Goal: Check status: Check status

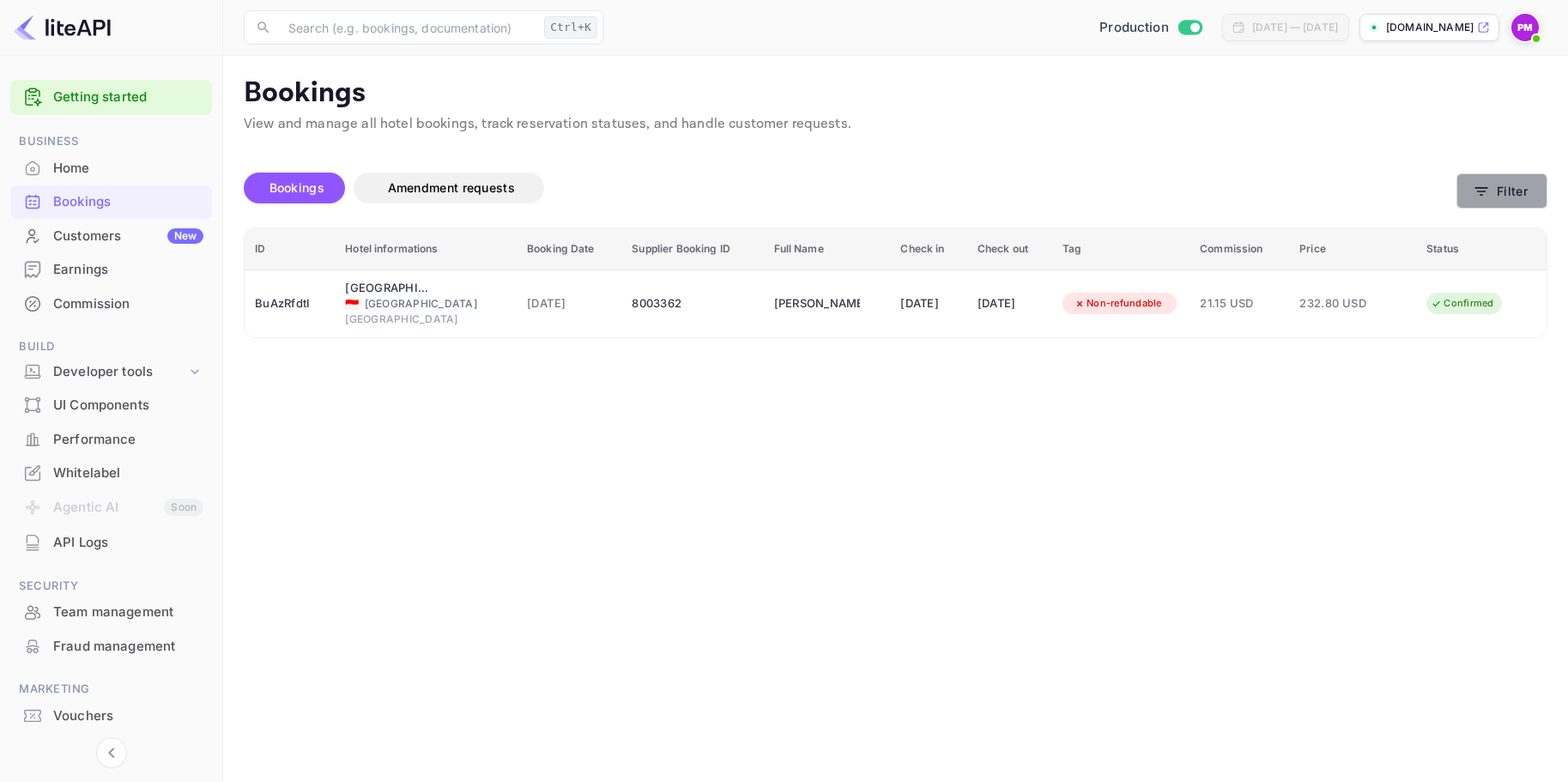
click at [1517, 197] on button "Filter" at bounding box center [1501, 191] width 91 height 35
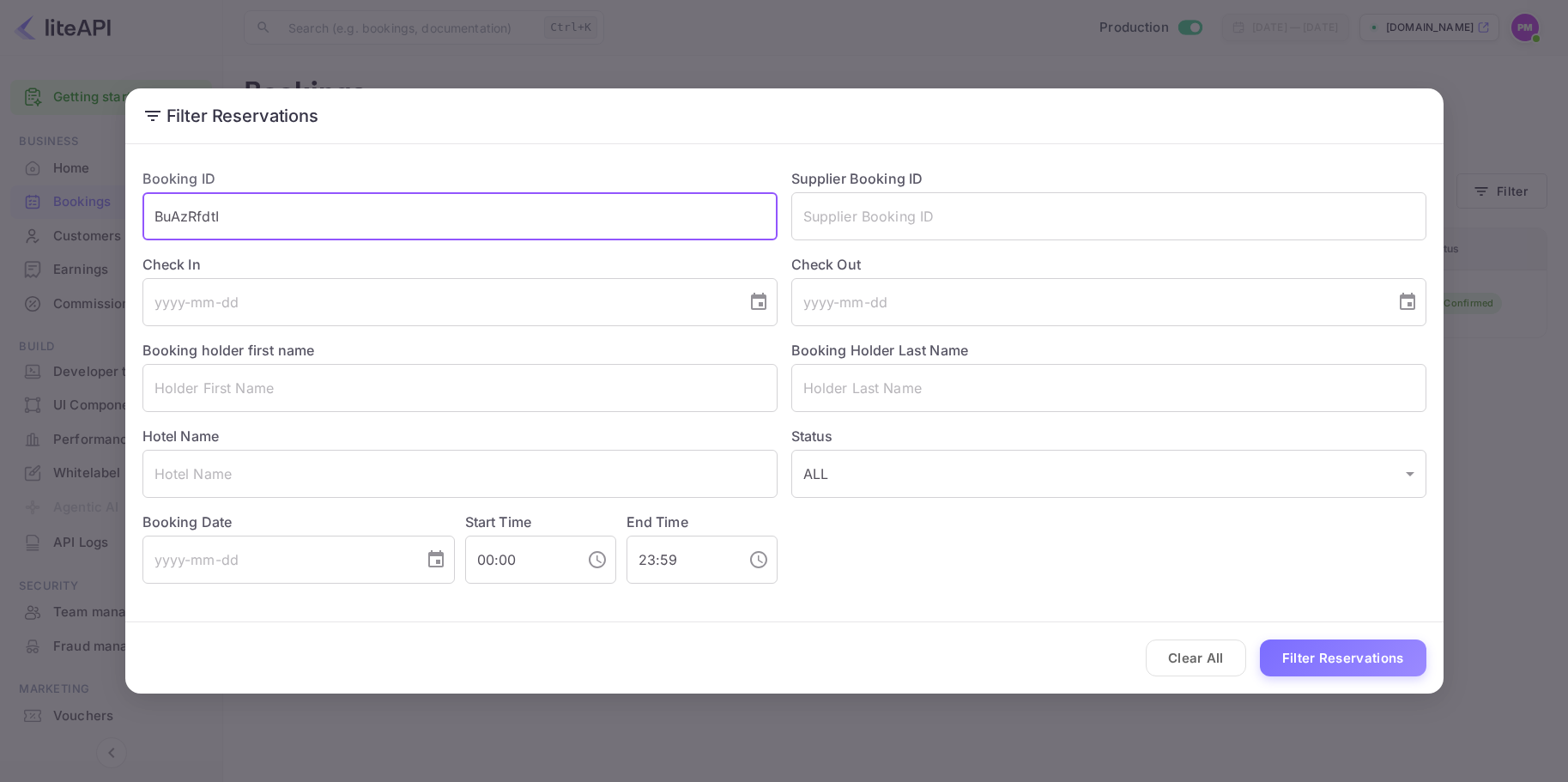
drag, startPoint x: 281, startPoint y: 218, endPoint x: 133, endPoint y: 217, distance: 148.0
click at [133, 217] on div "Booking ID BuAzRfdtI ​" at bounding box center [453, 197] width 649 height 86
paste input "dPP82THyJ"
type input "dPP82THyJ"
click at [1378, 663] on button "Filter Reservations" at bounding box center [1343, 658] width 166 height 37
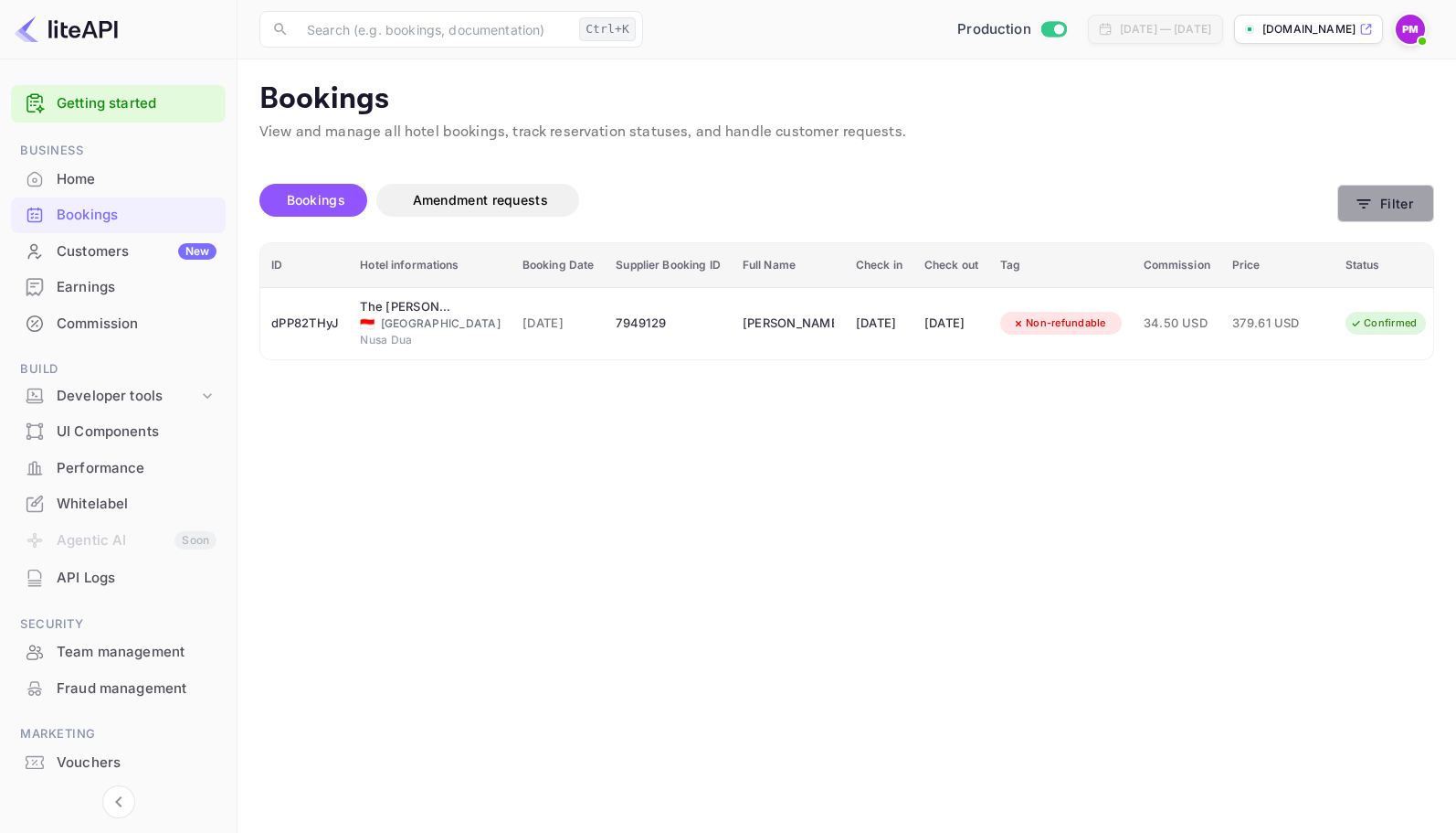
click at [1387, 209] on button "Filter" at bounding box center [1385, 204] width 96 height 38
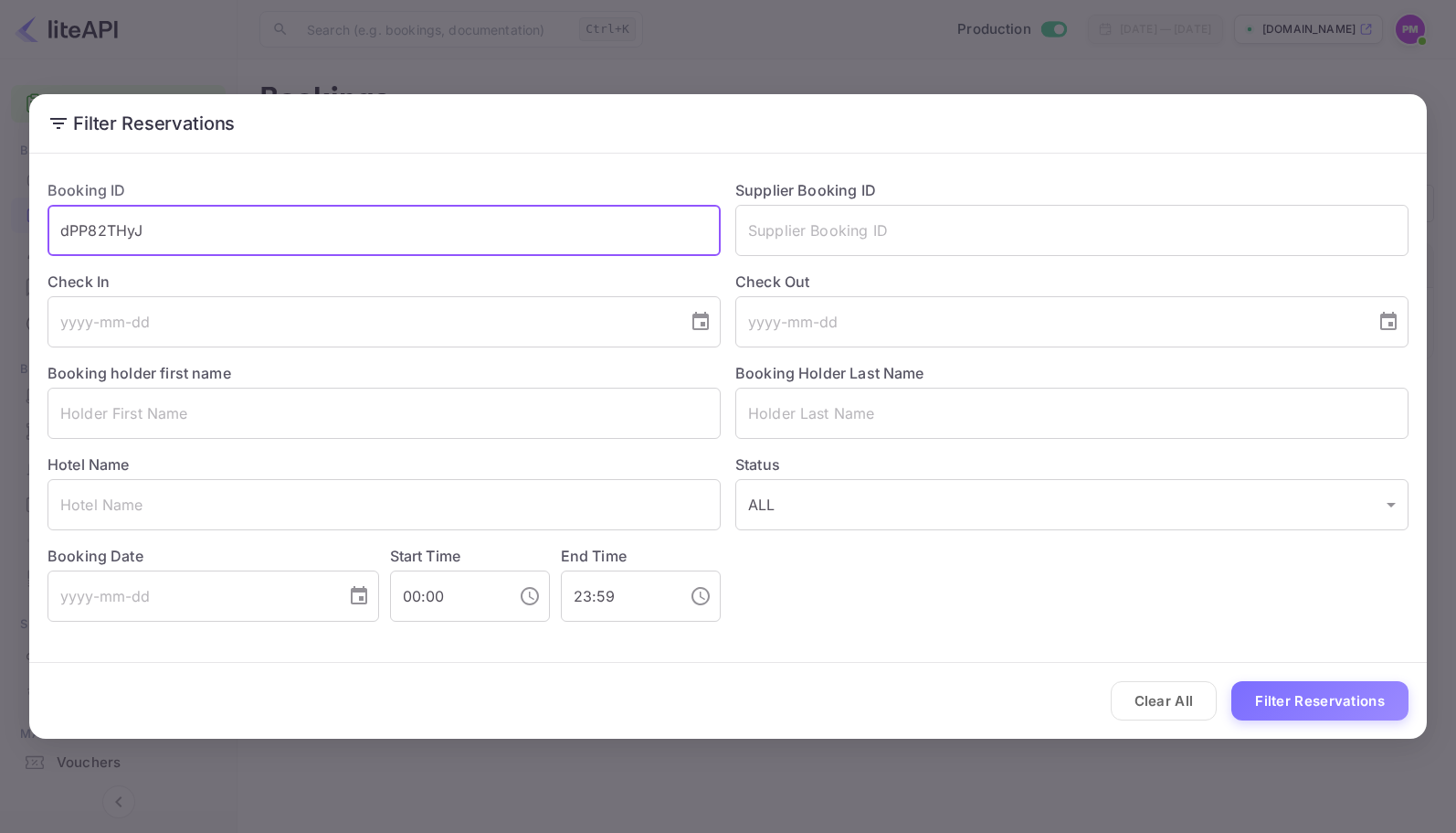
drag, startPoint x: 140, startPoint y: 245, endPoint x: 10, endPoint y: 245, distance: 130.0
click at [10, 245] on div "Filter Reservations Booking ID dPP82THyJ ​ Supplier Booking ID ​ Check In ​ Che…" at bounding box center [728, 416] width 1456 height 833
paste input "T3f9uA0l3"
type input "T3f9uA0l3"
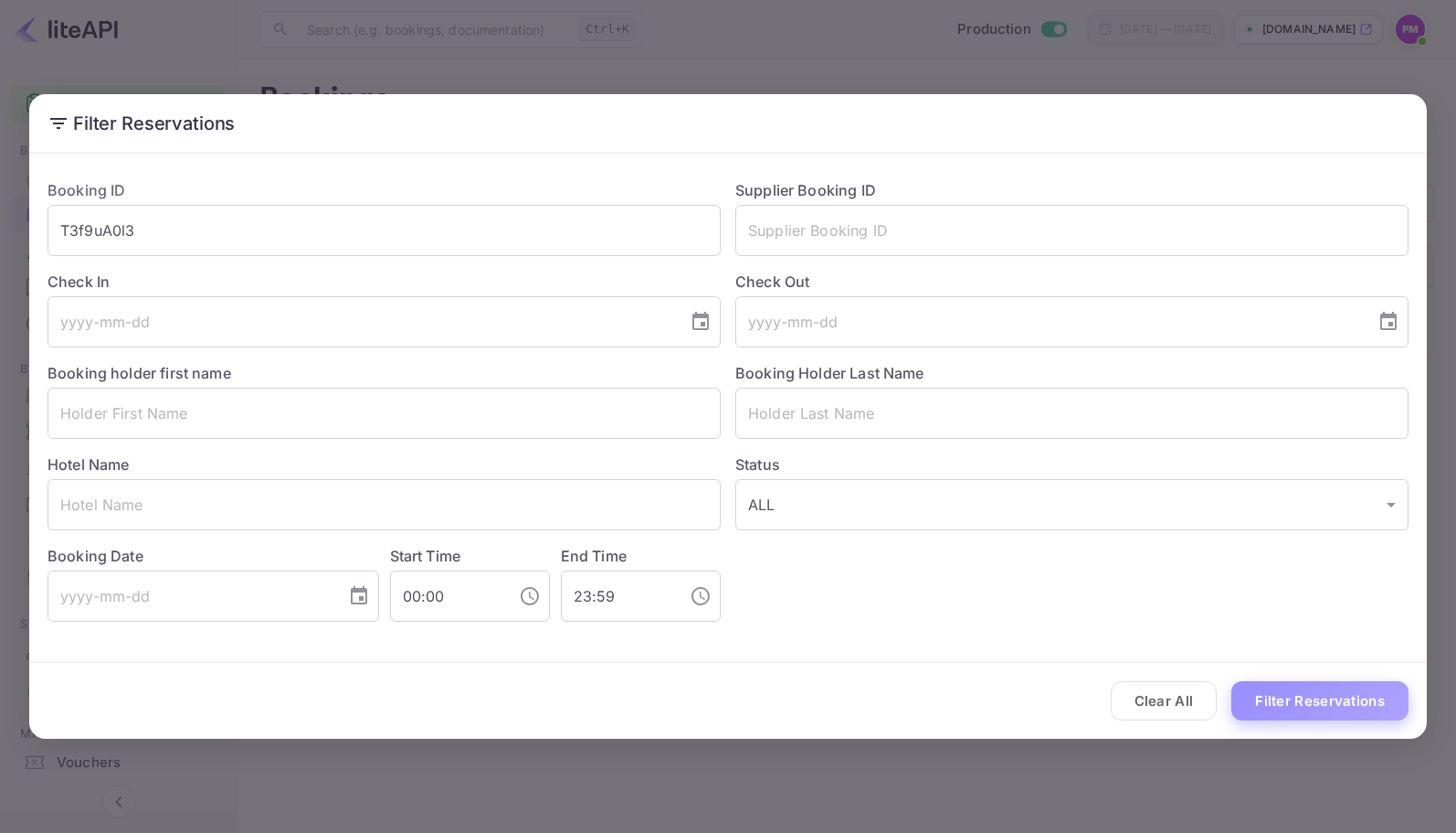
click at [1280, 697] on button "Filter Reservations" at bounding box center [1320, 701] width 177 height 40
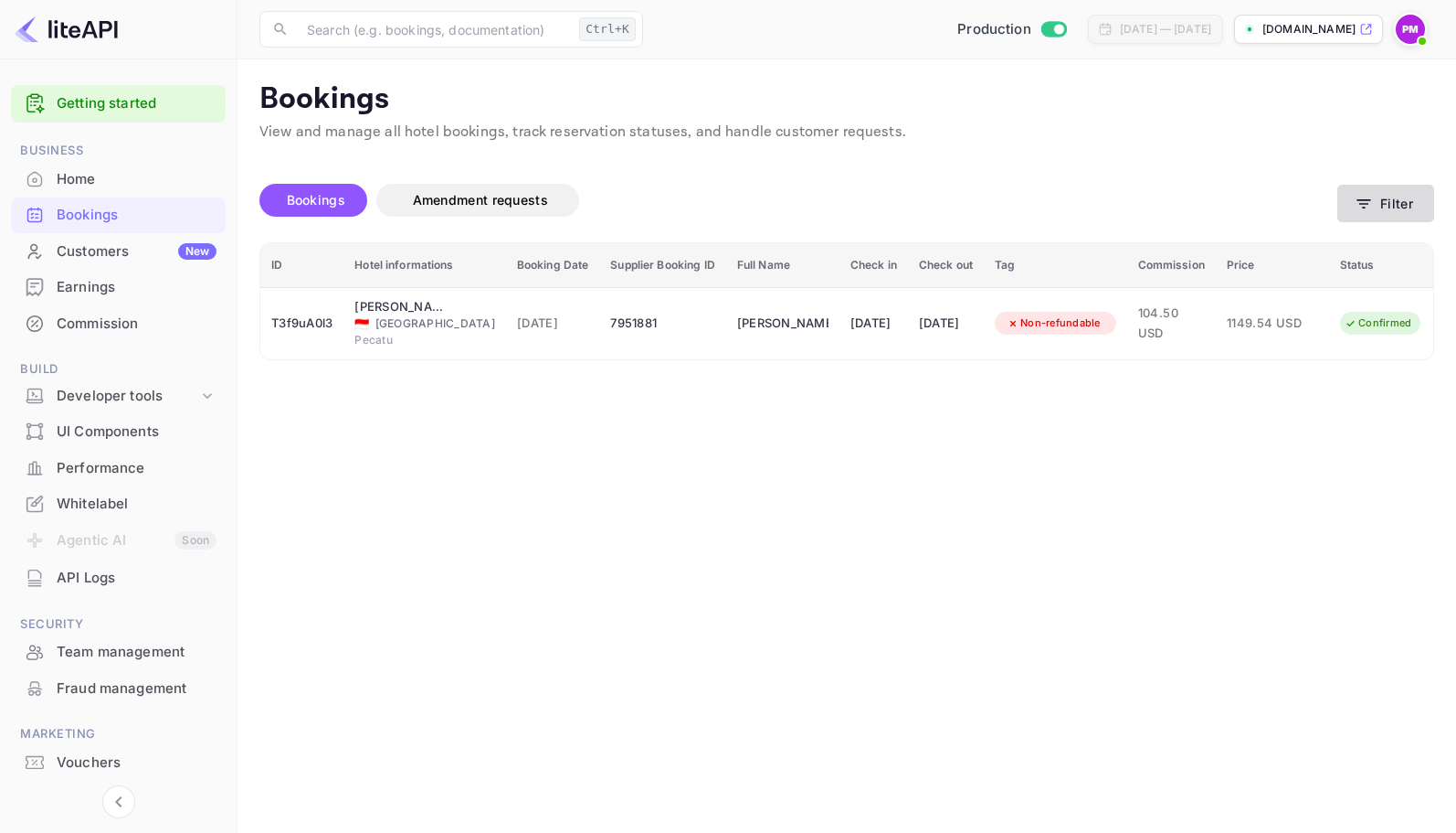
click at [1393, 200] on button "Filter" at bounding box center [1385, 204] width 96 height 38
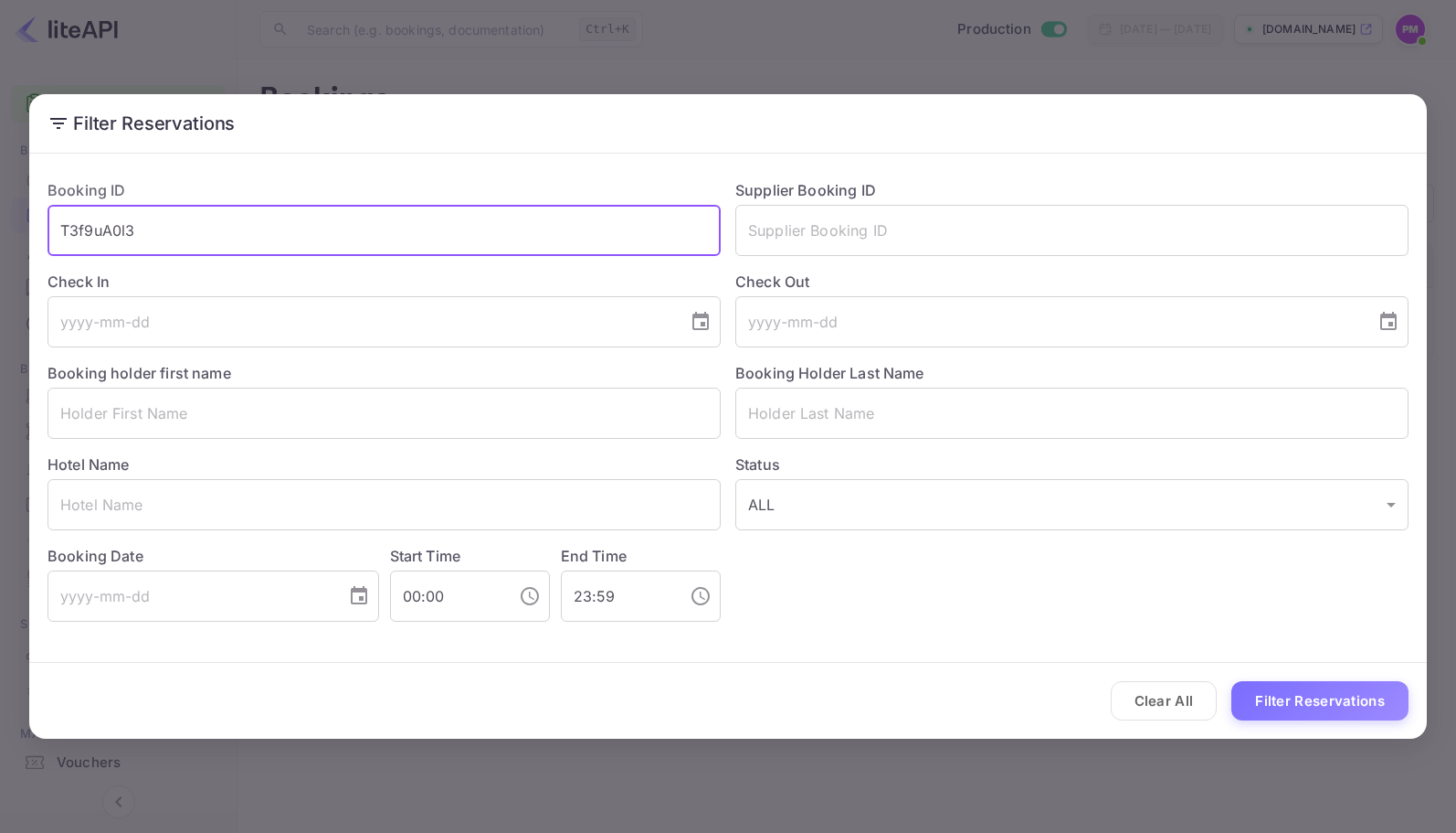
drag, startPoint x: 89, startPoint y: 211, endPoint x: -45, endPoint y: 211, distance: 134.0
click at [0, 211] on html "Getting started Business Home Bookings Customers New Earnings Commission Build …" at bounding box center [728, 416] width 1456 height 833
drag, startPoint x: 154, startPoint y: 221, endPoint x: 54, endPoint y: 233, distance: 100.7
click at [54, 233] on input "T3f9uA0l3" at bounding box center [385, 230] width 674 height 51
paste input "DEOrzOuuQ"
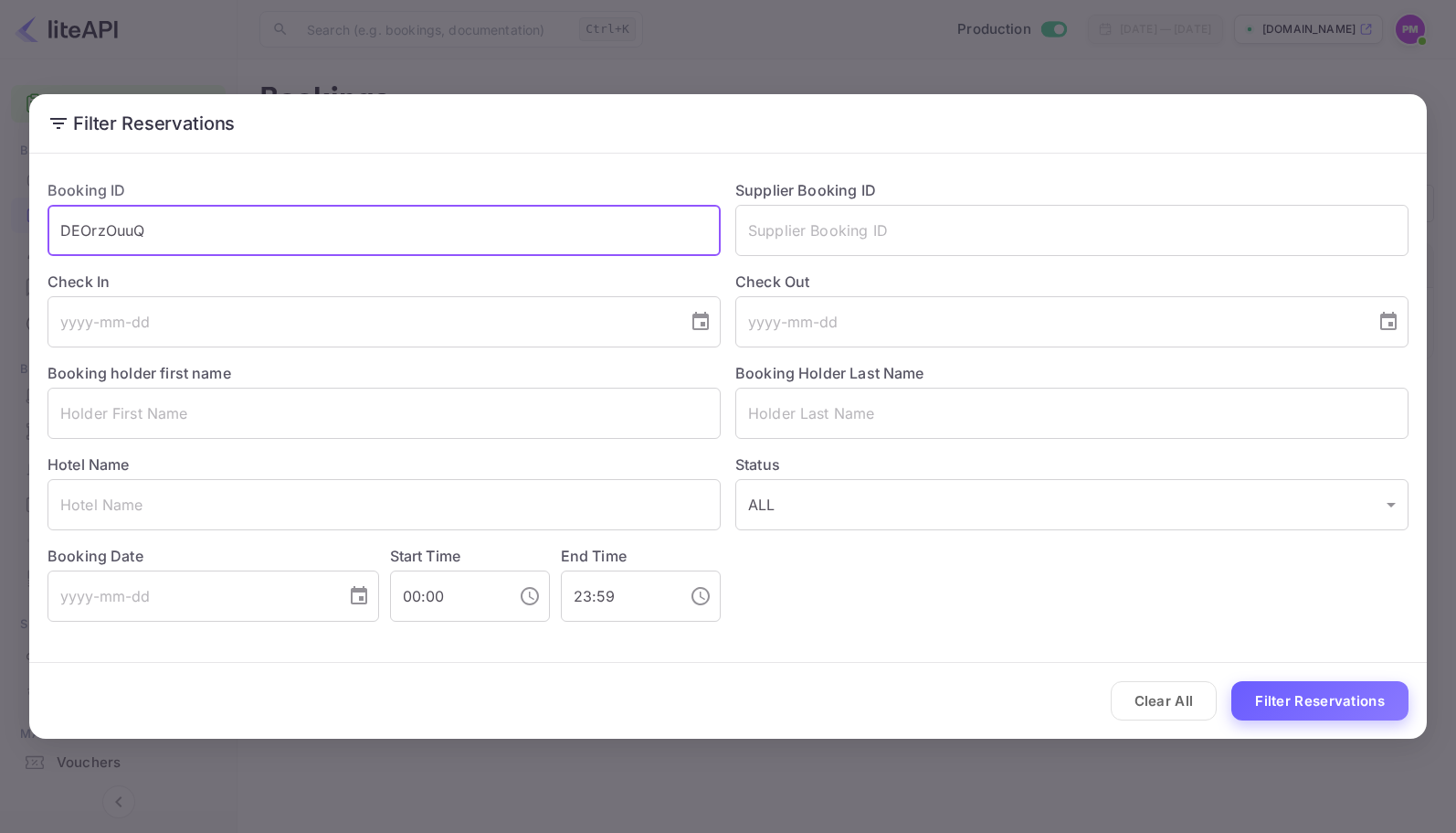
type input "DEOrzOuuQ"
click at [1331, 698] on button "Filter Reservations" at bounding box center [1320, 701] width 177 height 40
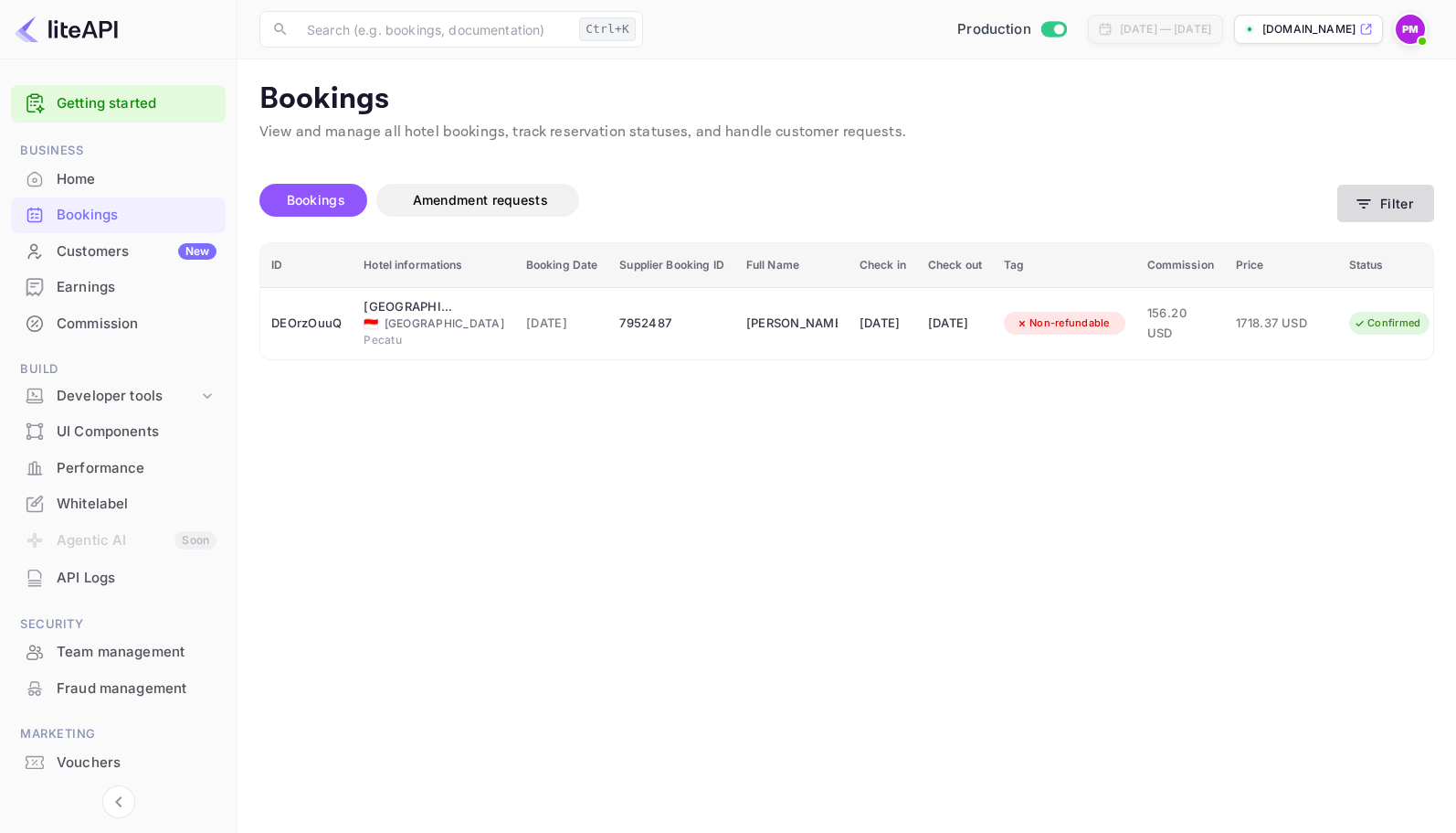
click at [1413, 201] on button "Filter" at bounding box center [1385, 204] width 96 height 38
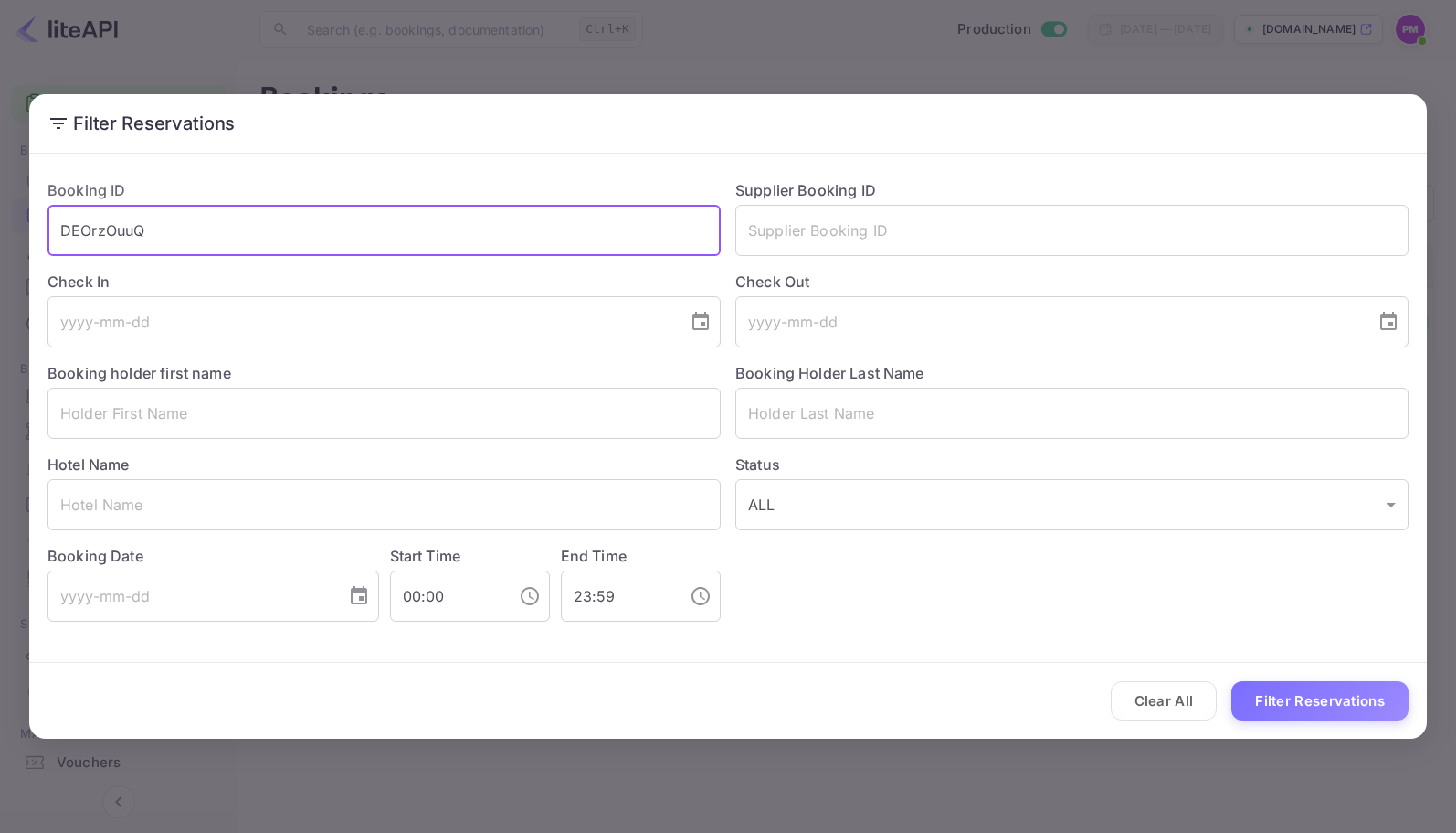
drag, startPoint x: 160, startPoint y: 228, endPoint x: 36, endPoint y: 228, distance: 124.0
click at [36, 228] on div "Booking ID DEOrzOuuQ ​" at bounding box center [377, 210] width 688 height 91
paste input "rJF93610V"
type input "rJF93610V"
click at [1326, 696] on button "Filter Reservations" at bounding box center [1320, 701] width 177 height 40
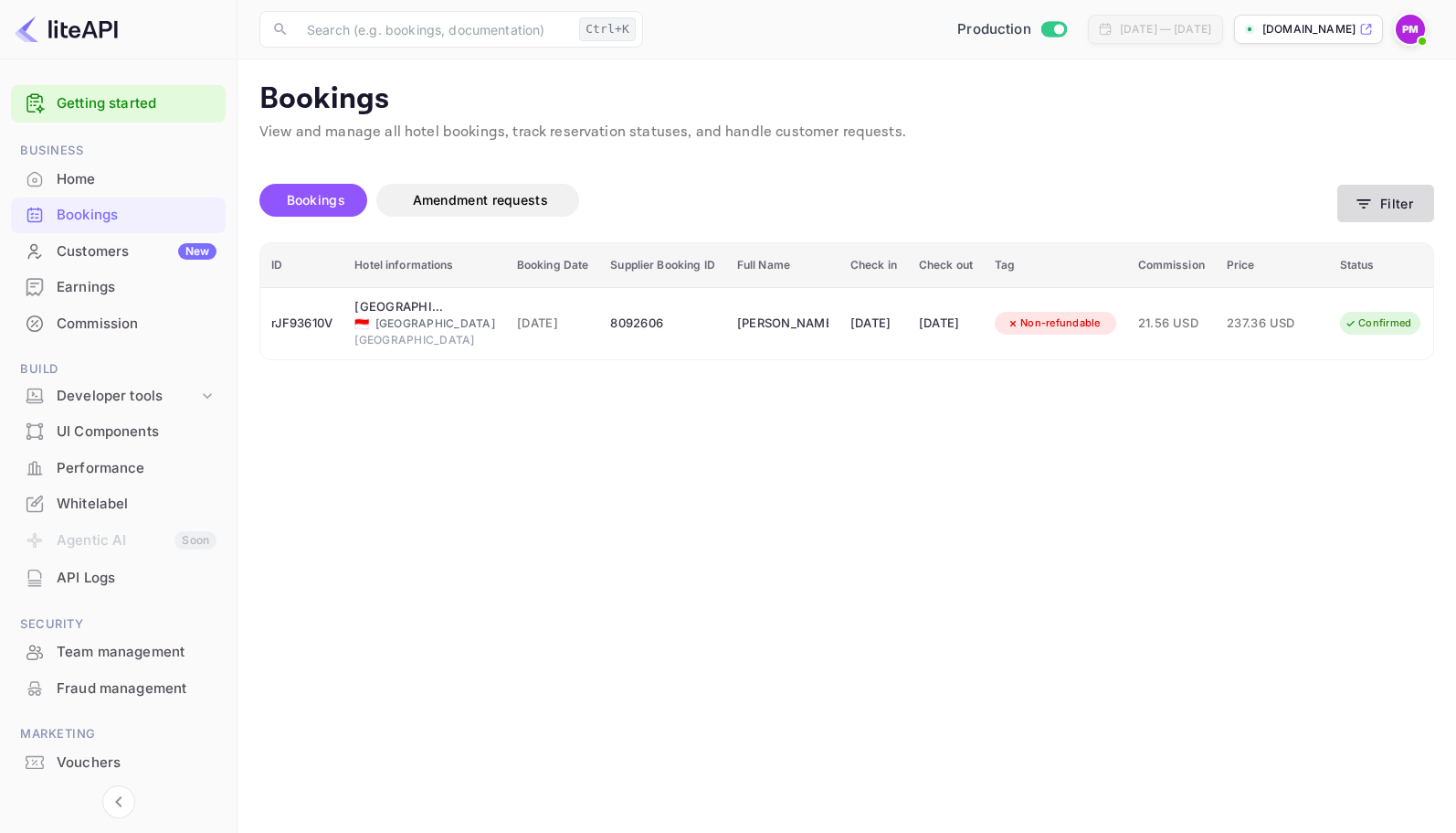
click at [1359, 212] on icon "button" at bounding box center [1364, 204] width 18 height 18
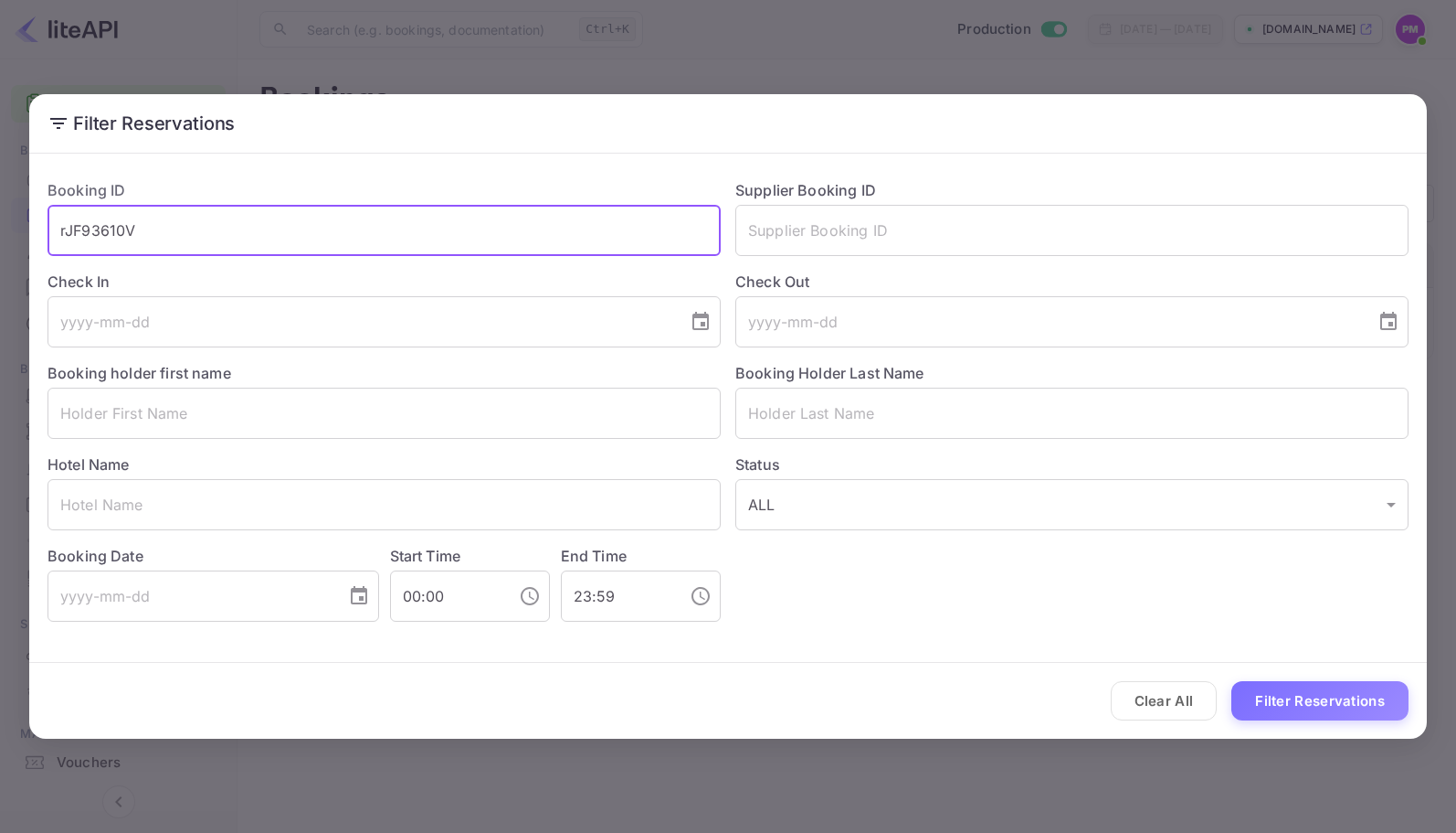
click at [28, 226] on div "Filter Reservations Booking ID rJF93610V ​ Supplier Booking ID ​ Check In ​ Che…" at bounding box center [728, 416] width 1456 height 833
paste input "OXxO2_qaU"
click at [57, 231] on input "OXxO2_qaU" at bounding box center [385, 230] width 674 height 51
type input "OXxO2_qaU"
click at [1297, 707] on button "Filter Reservations" at bounding box center [1320, 701] width 177 height 40
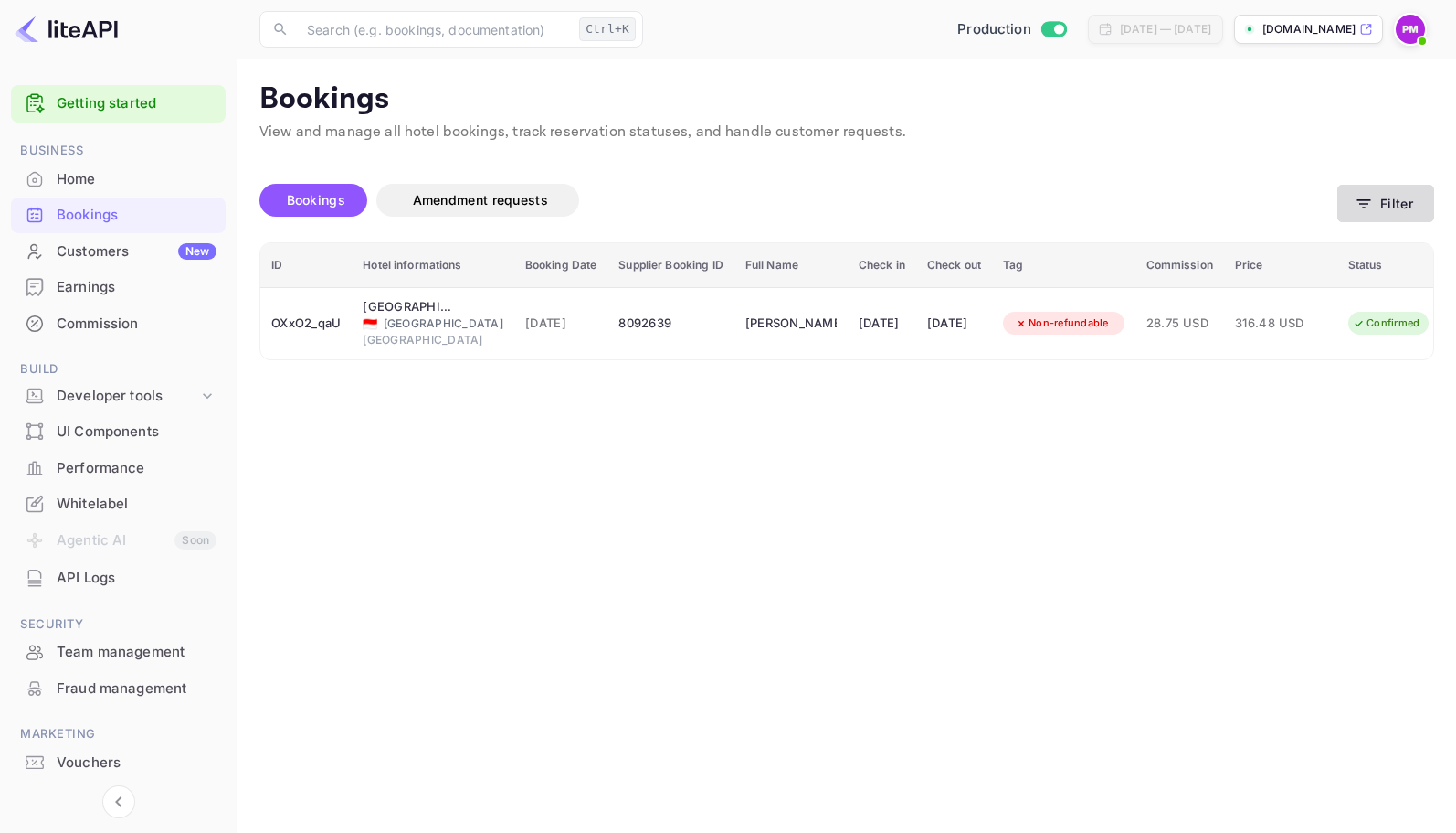
click at [1376, 198] on button "Filter" at bounding box center [1385, 204] width 96 height 38
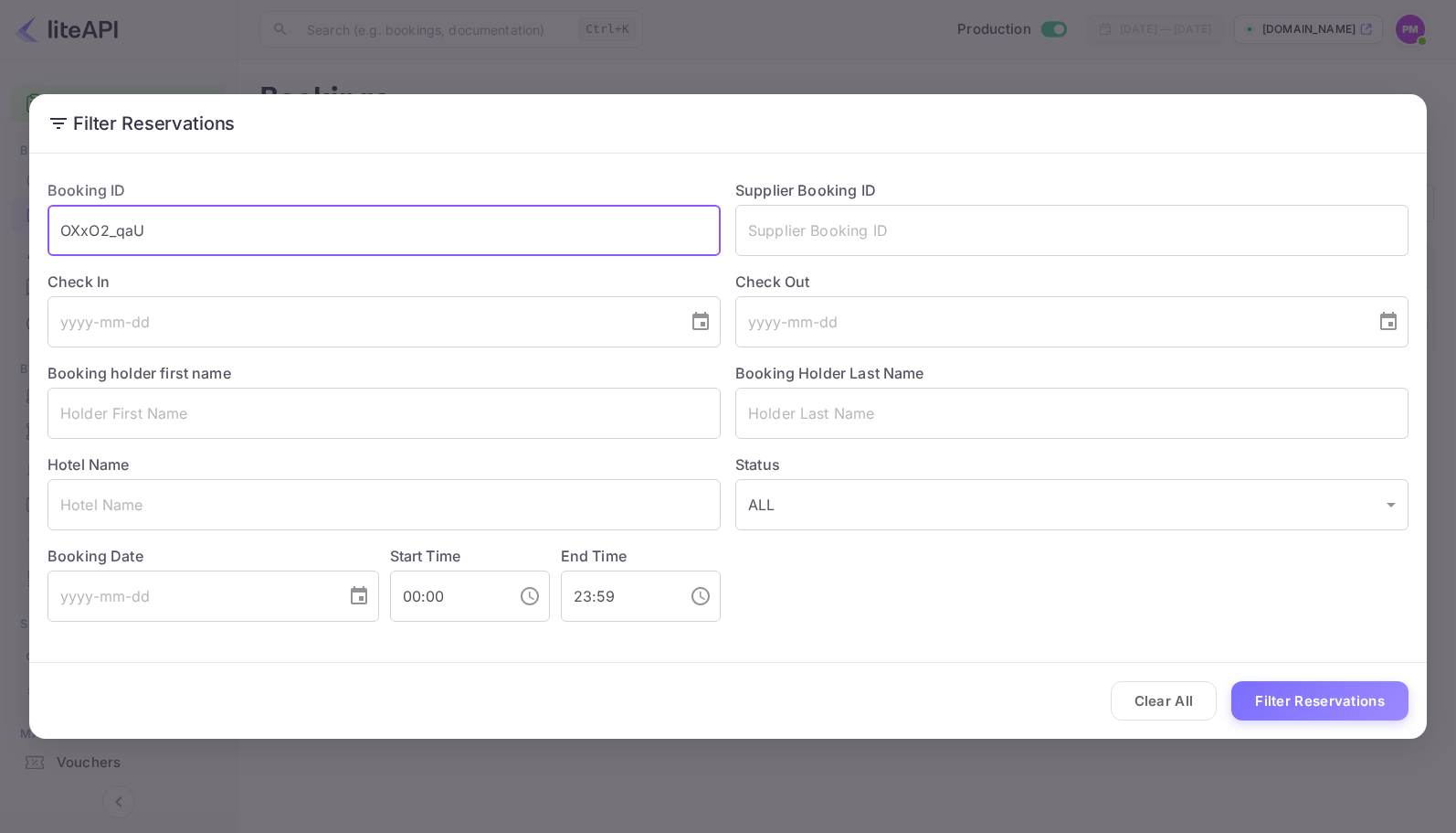
drag, startPoint x: 239, startPoint y: 245, endPoint x: 44, endPoint y: 247, distance: 195.0
click at [44, 247] on div "Booking ID OXxO2_qaU ​" at bounding box center [377, 210] width 688 height 91
paste input "uMyMKVgOW"
type input "uMyMKVgOW"
click at [1274, 700] on button "Filter Reservations" at bounding box center [1320, 701] width 177 height 40
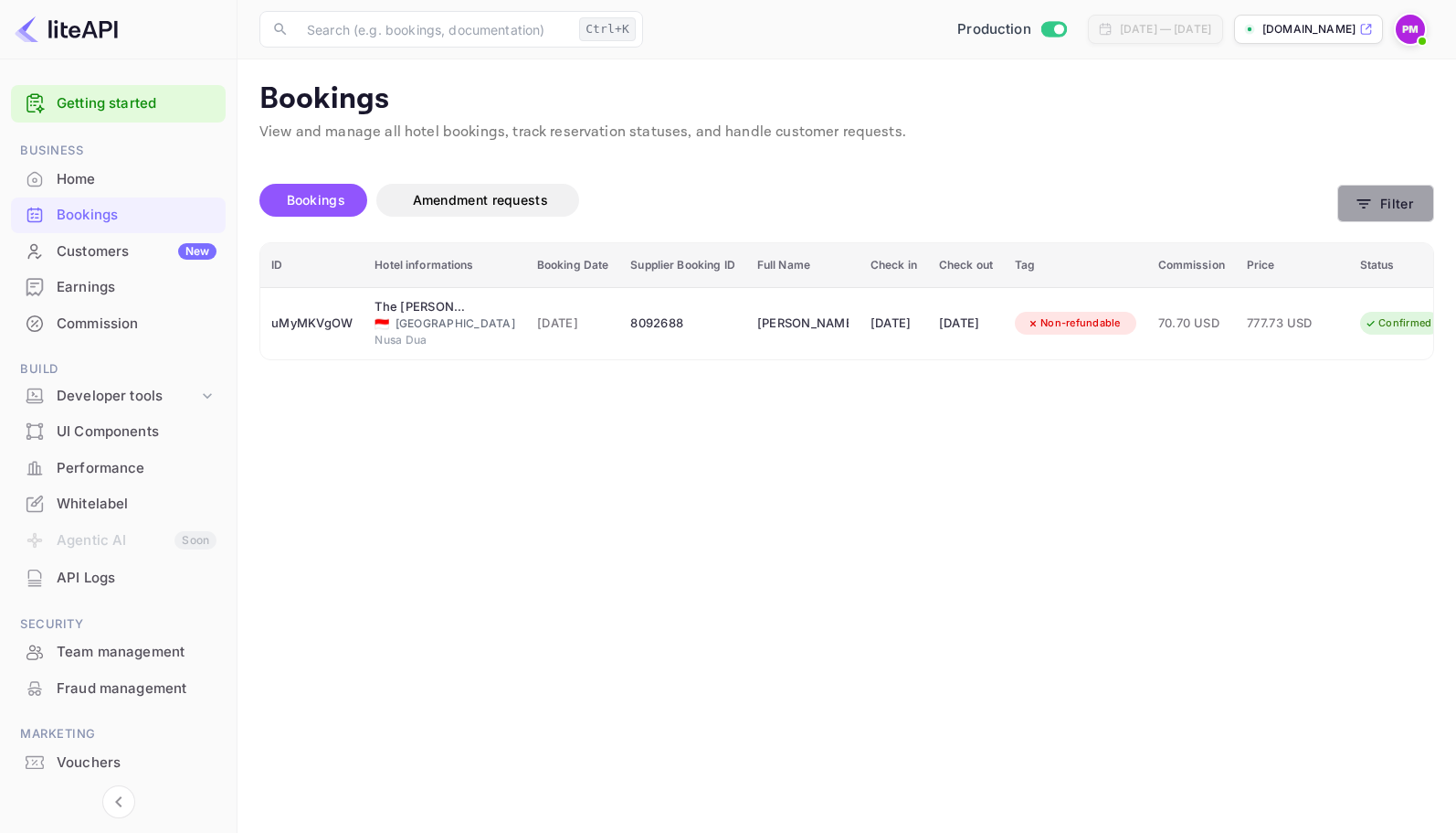
click at [1393, 207] on button "Filter" at bounding box center [1385, 204] width 96 height 38
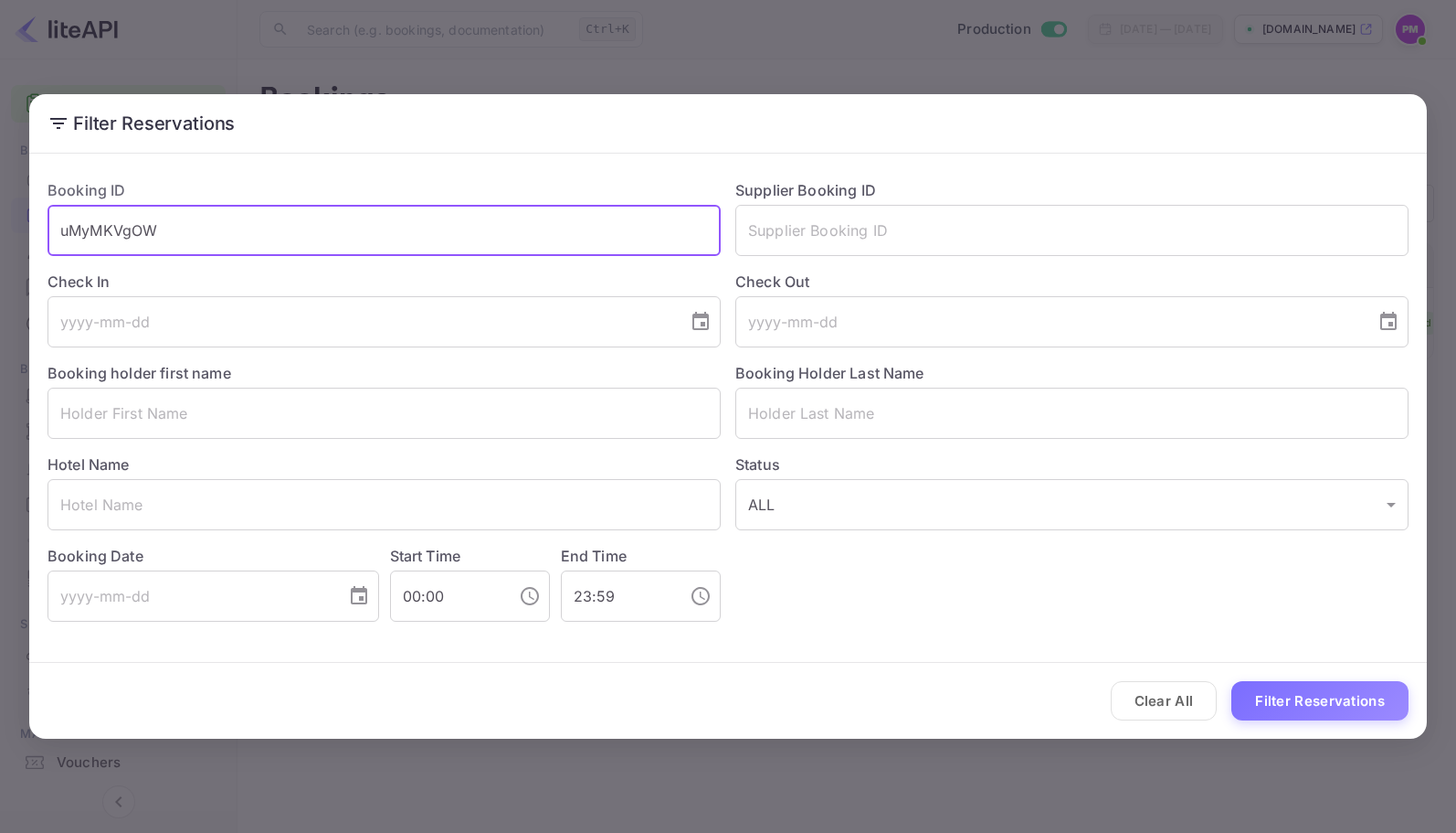
drag, startPoint x: 164, startPoint y: 235, endPoint x: 51, endPoint y: 232, distance: 113.0
click at [51, 232] on input "uMyMKVgOW" at bounding box center [385, 230] width 674 height 51
paste input "GmL6qveXI"
type input "GmL6qveXI"
click at [1323, 697] on button "Filter Reservations" at bounding box center [1320, 701] width 177 height 40
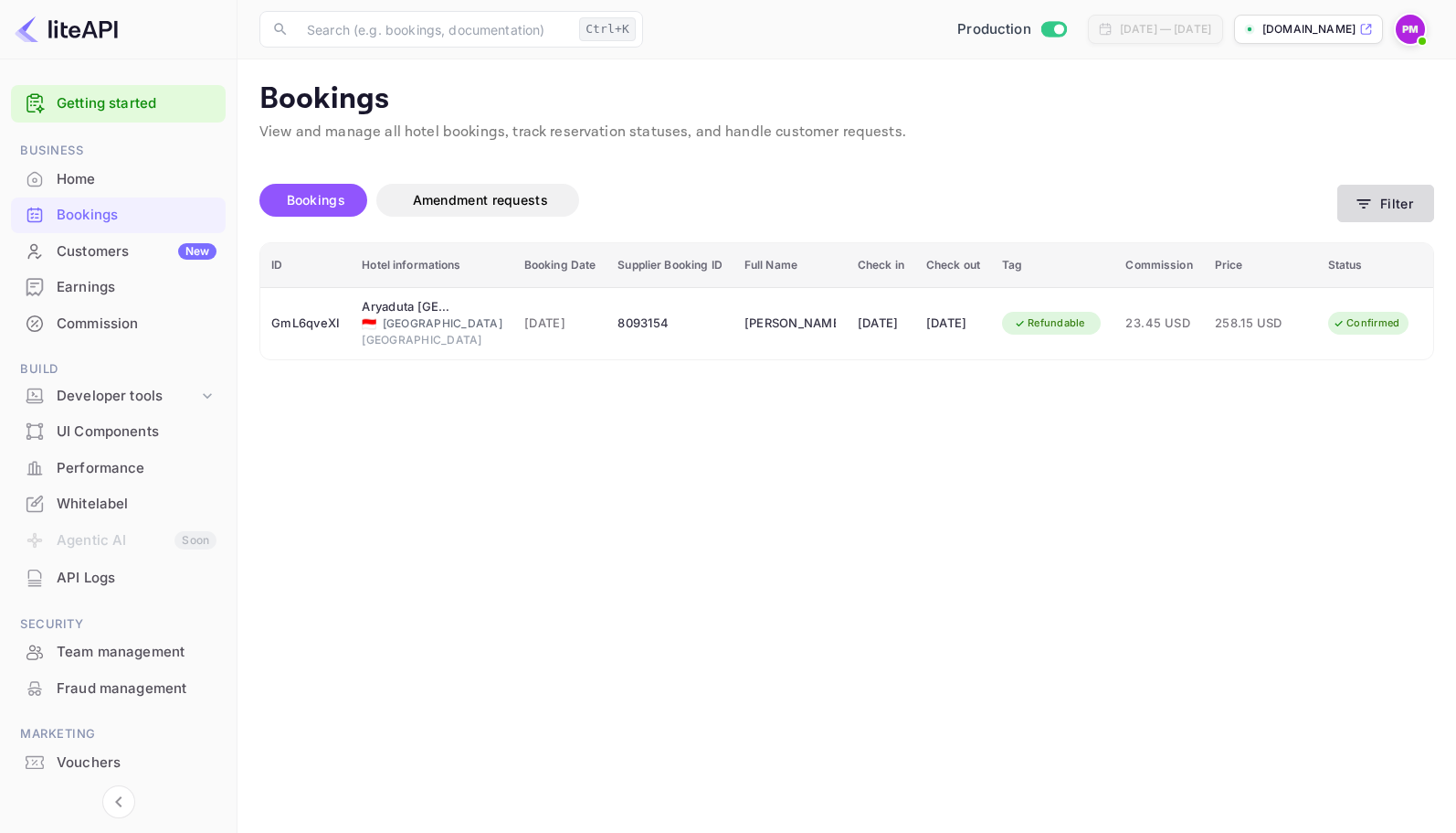
click at [1401, 202] on button "Filter" at bounding box center [1385, 204] width 96 height 38
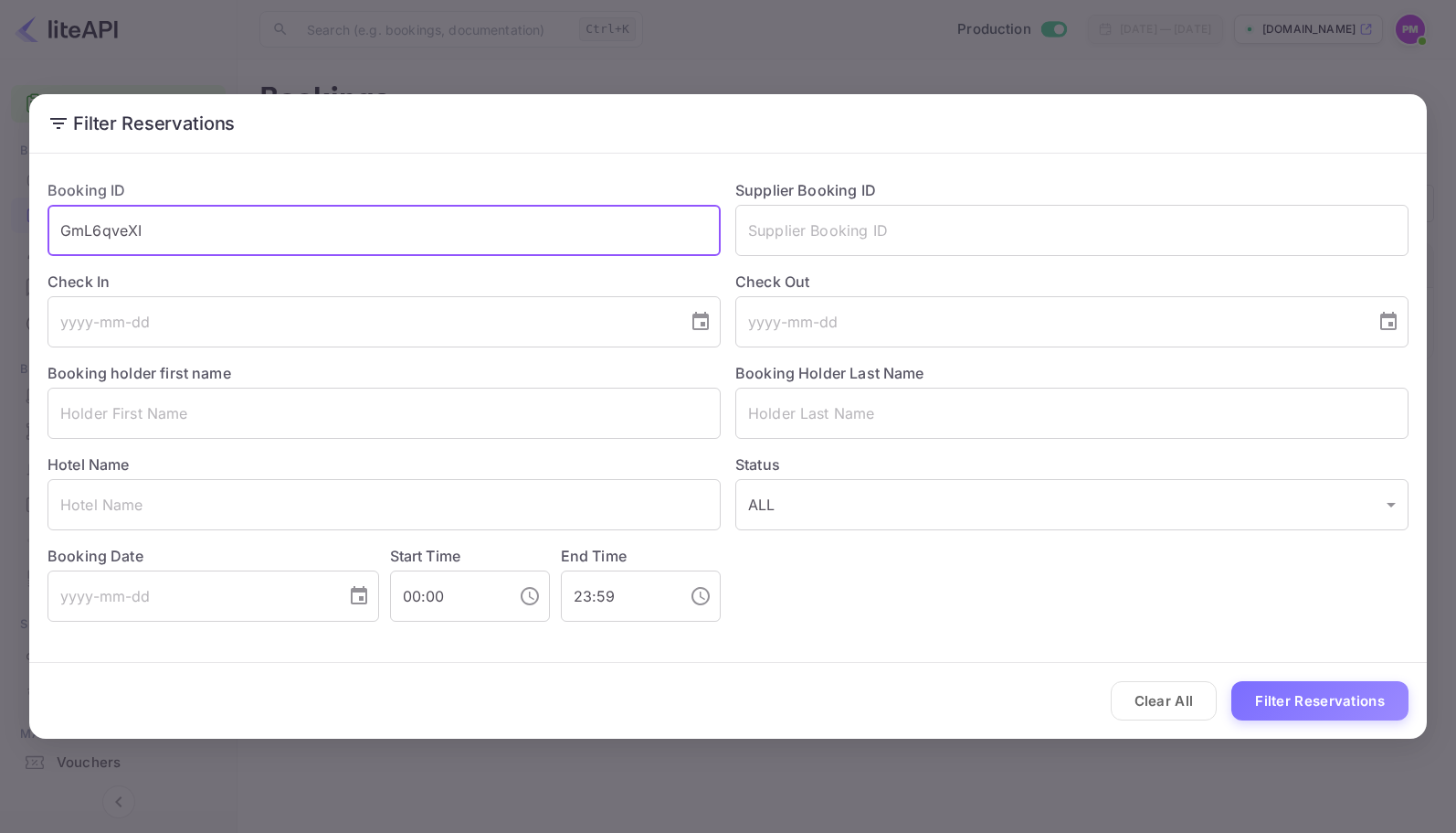
drag, startPoint x: 159, startPoint y: 226, endPoint x: 18, endPoint y: 230, distance: 141.1
click at [18, 230] on div "Filter Reservations Booking ID GmL6qveXI ​ Supplier Booking ID ​ Check In ​ Che…" at bounding box center [728, 416] width 1456 height 833
paste input "[DEMOGRAPHIC_DATA]"
type input "[DEMOGRAPHIC_DATA]"
click at [1295, 705] on button "Filter Reservations" at bounding box center [1320, 701] width 177 height 40
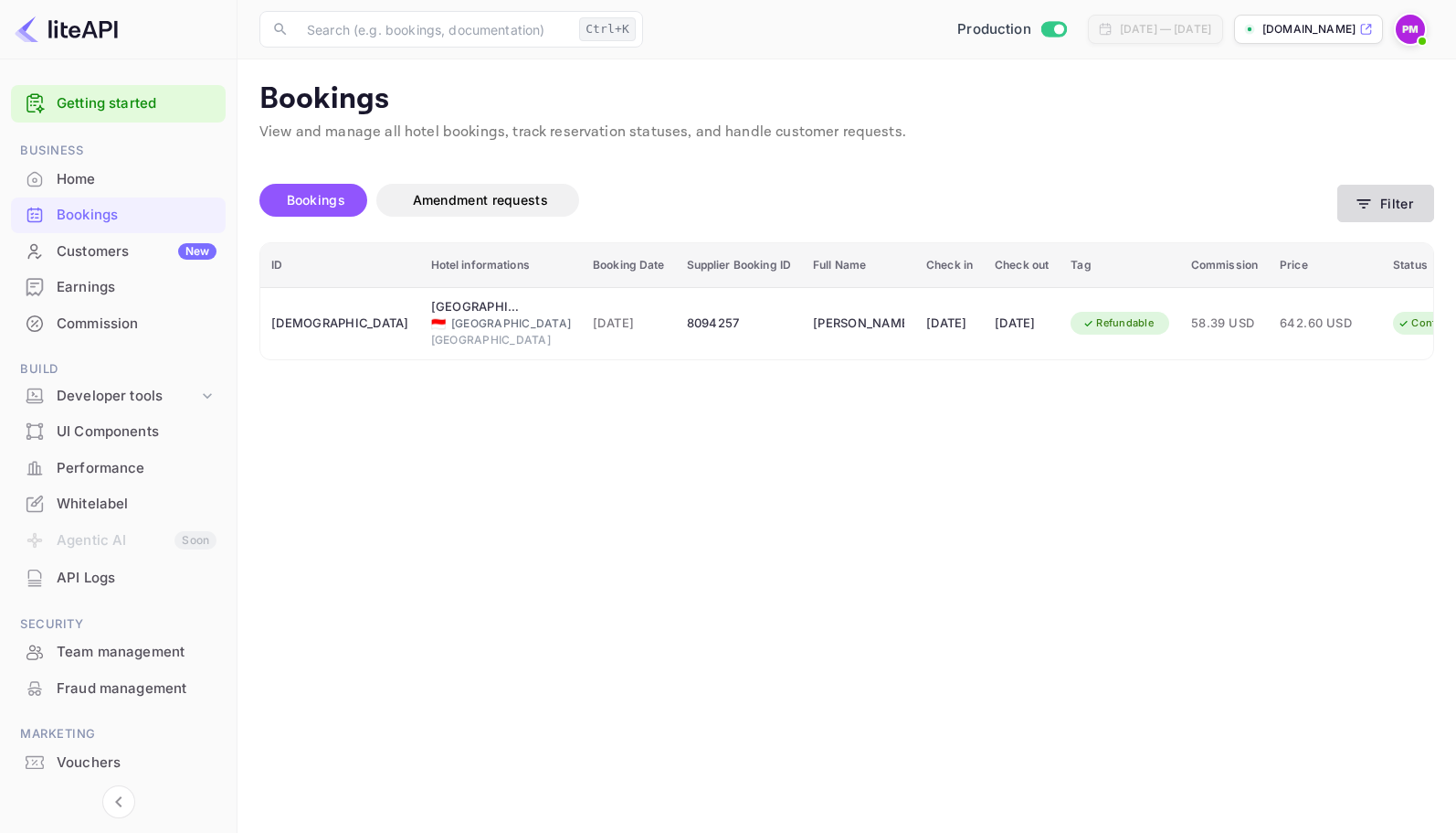
click at [1403, 197] on button "Filter" at bounding box center [1385, 204] width 96 height 38
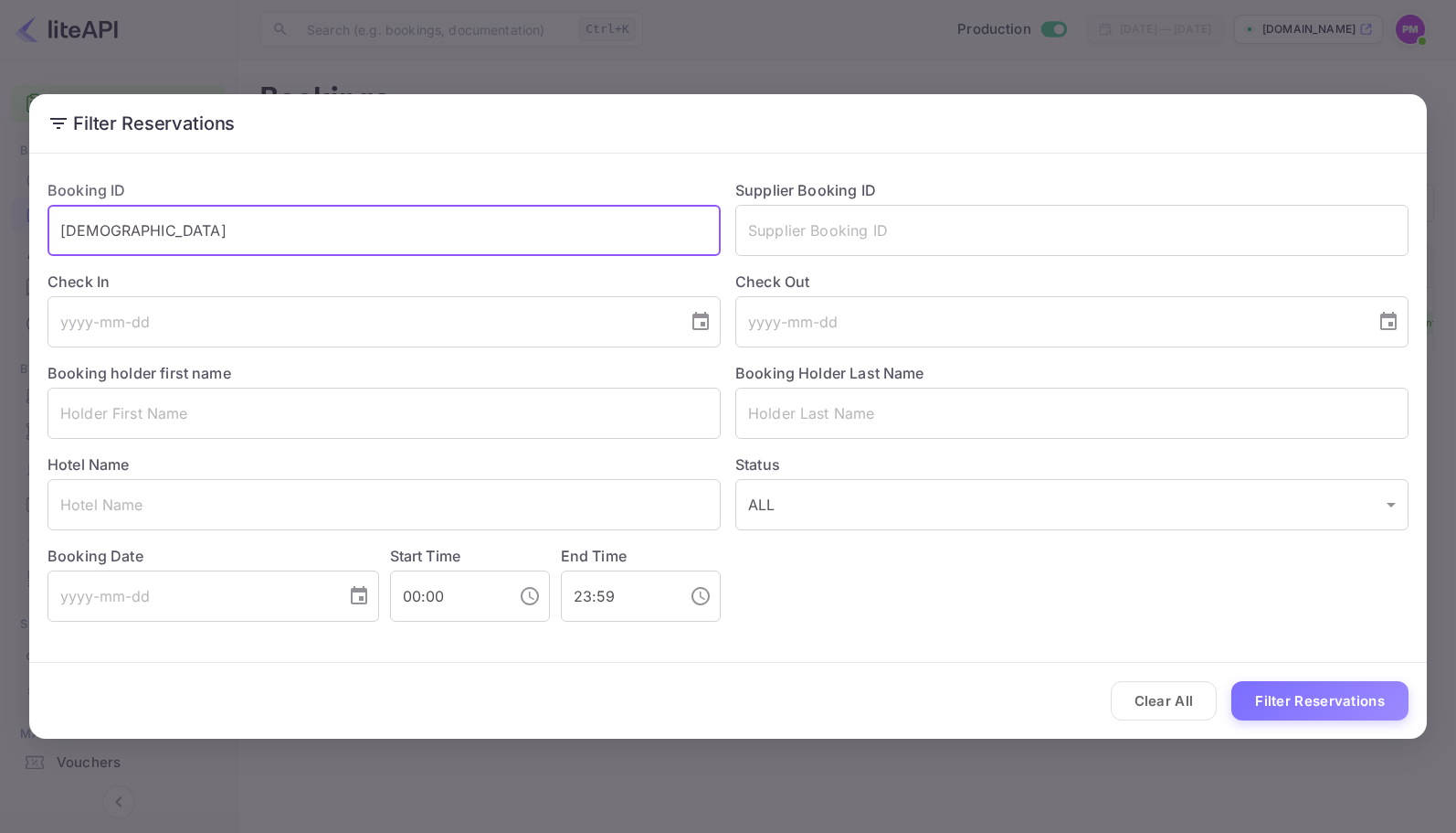
drag, startPoint x: 153, startPoint y: 226, endPoint x: 36, endPoint y: 227, distance: 117.0
click at [36, 227] on div "Booking ID eHVsm1ySP ​" at bounding box center [377, 210] width 688 height 91
paste input "D-K-eUs0L"
type input "D-K-eUs0L"
click at [1331, 699] on button "Filter Reservations" at bounding box center [1320, 701] width 177 height 40
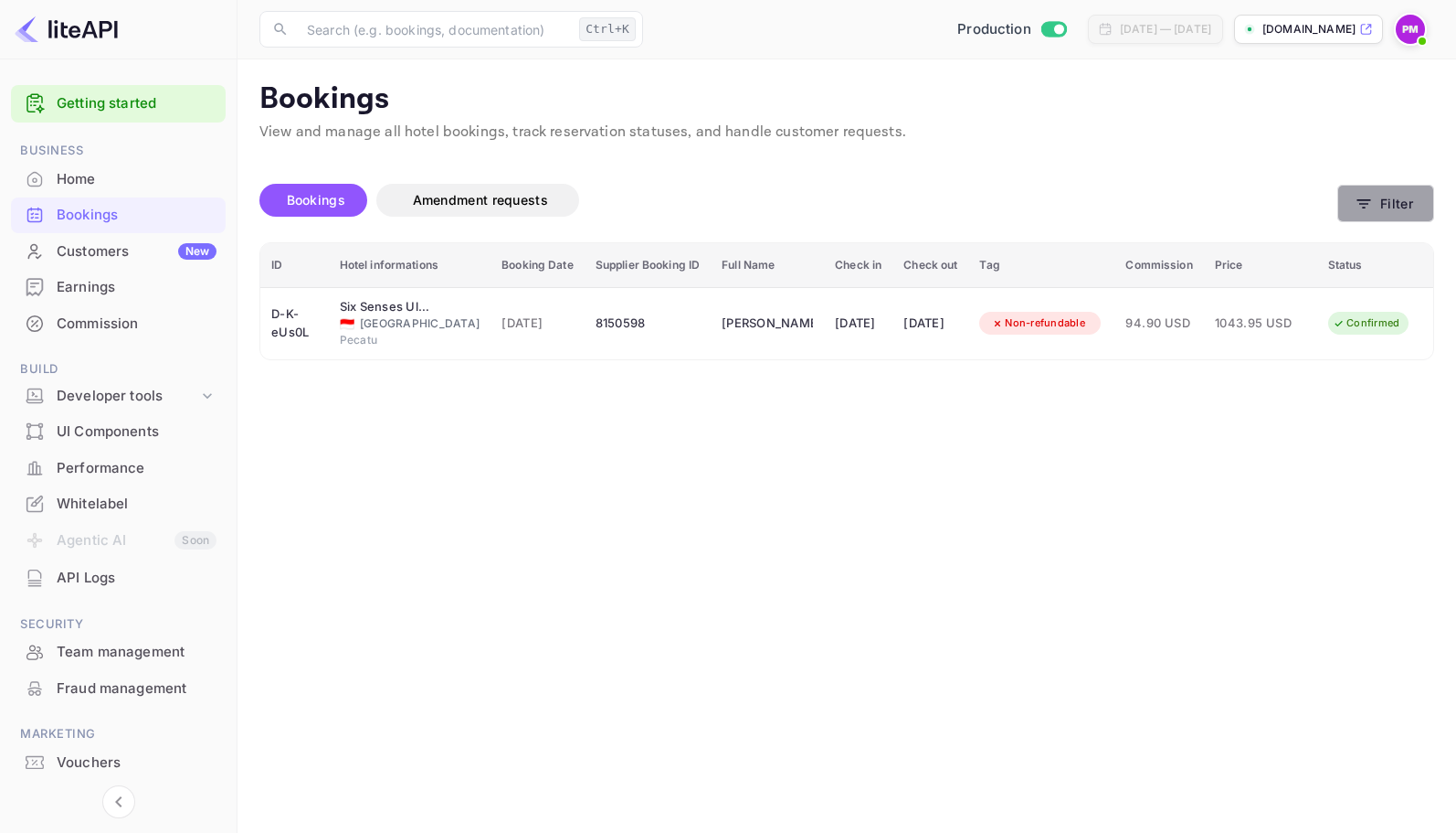
click at [1381, 203] on button "Filter" at bounding box center [1385, 204] width 96 height 38
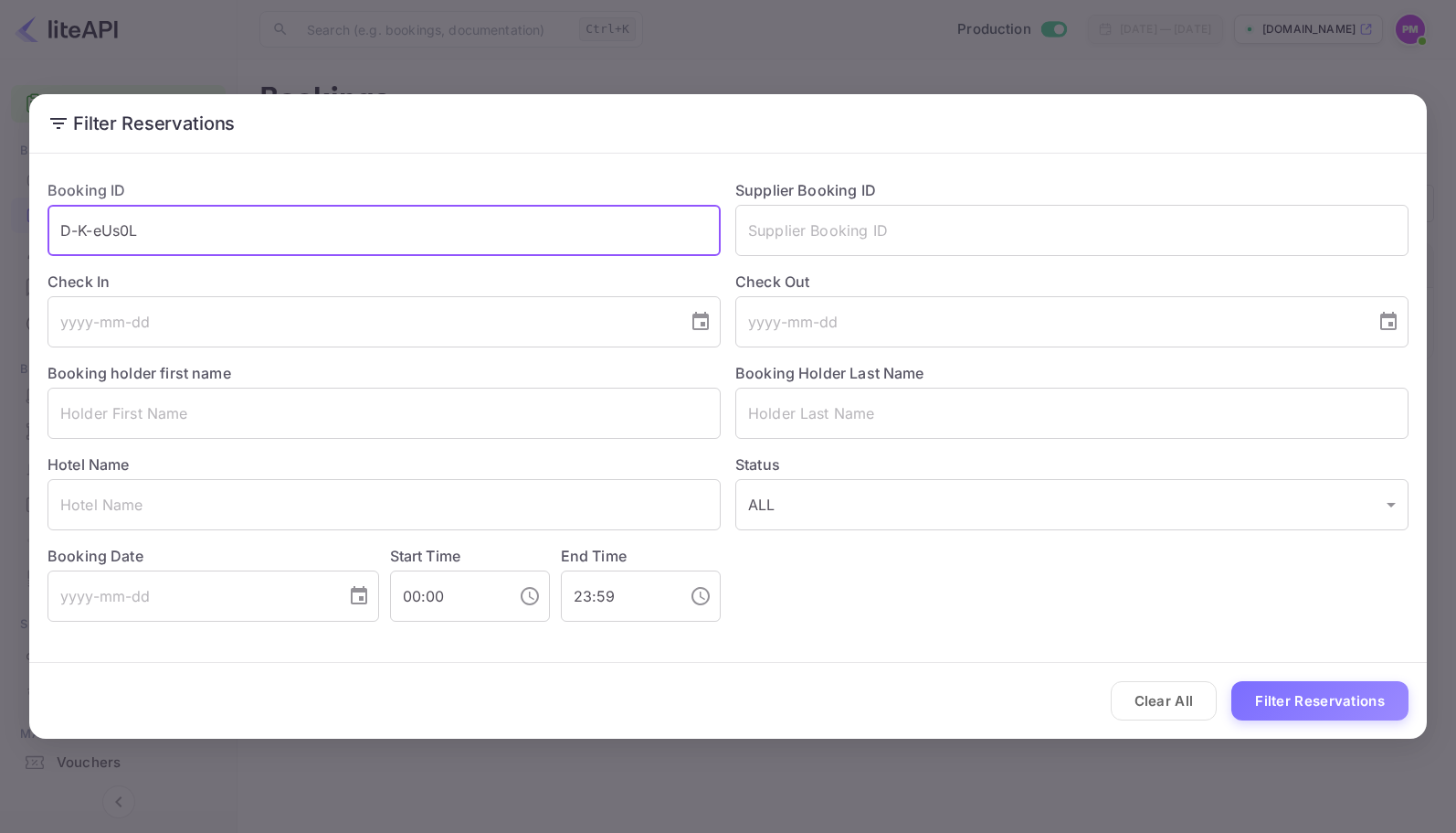
click at [281, 230] on input "D-K-eUs0L" at bounding box center [385, 230] width 674 height 51
drag, startPoint x: 281, startPoint y: 230, endPoint x: 11, endPoint y: 231, distance: 270.0
click at [11, 231] on div "Filter Reservations Booking ID D-K-eUs0L ​ Supplier Booking ID ​ Check In ​ Che…" at bounding box center [728, 416] width 1456 height 833
paste input "vN4aU_9i8"
type input "vN4aU_9i8"
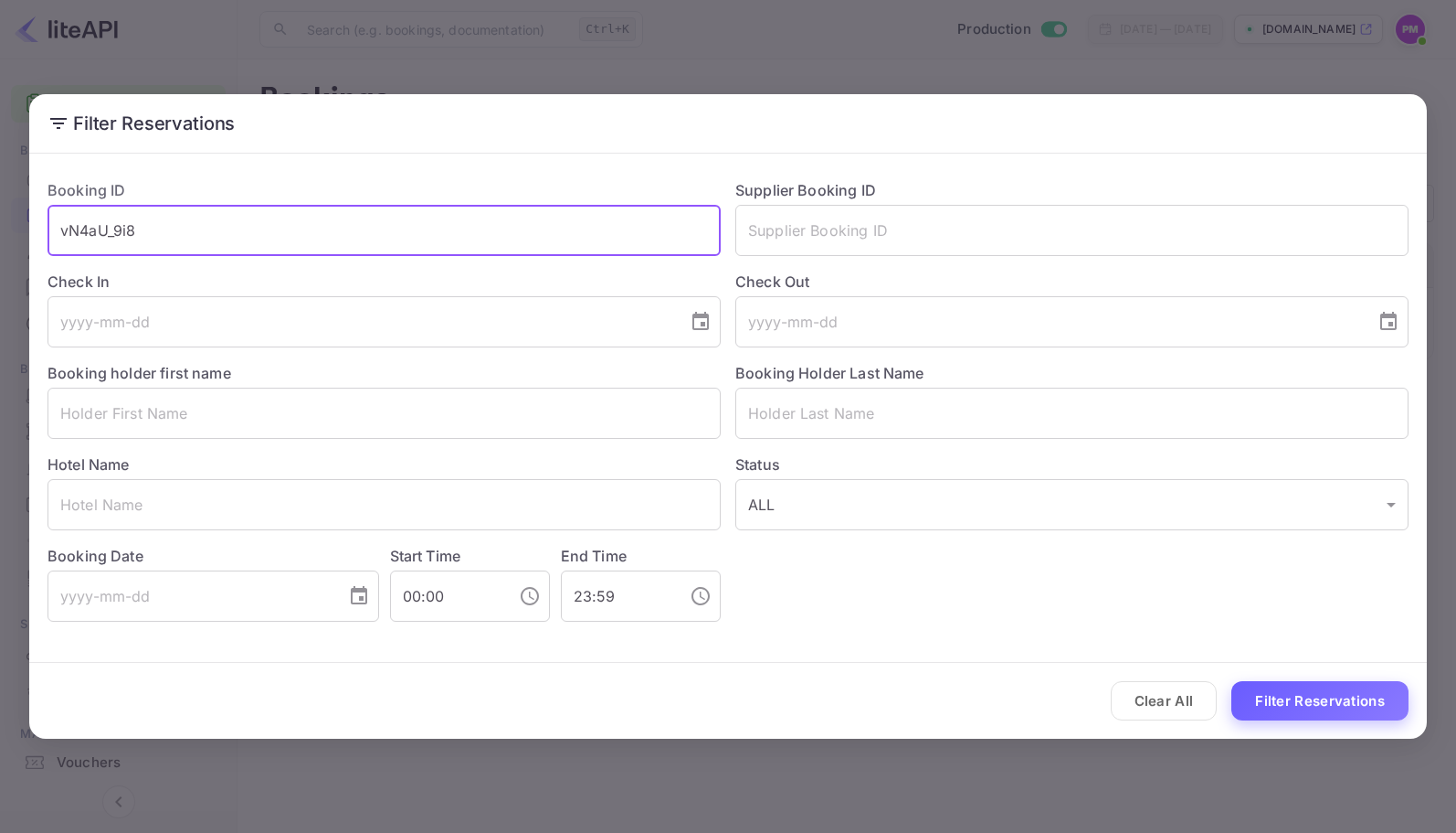
click at [1294, 699] on button "Filter Reservations" at bounding box center [1320, 701] width 177 height 40
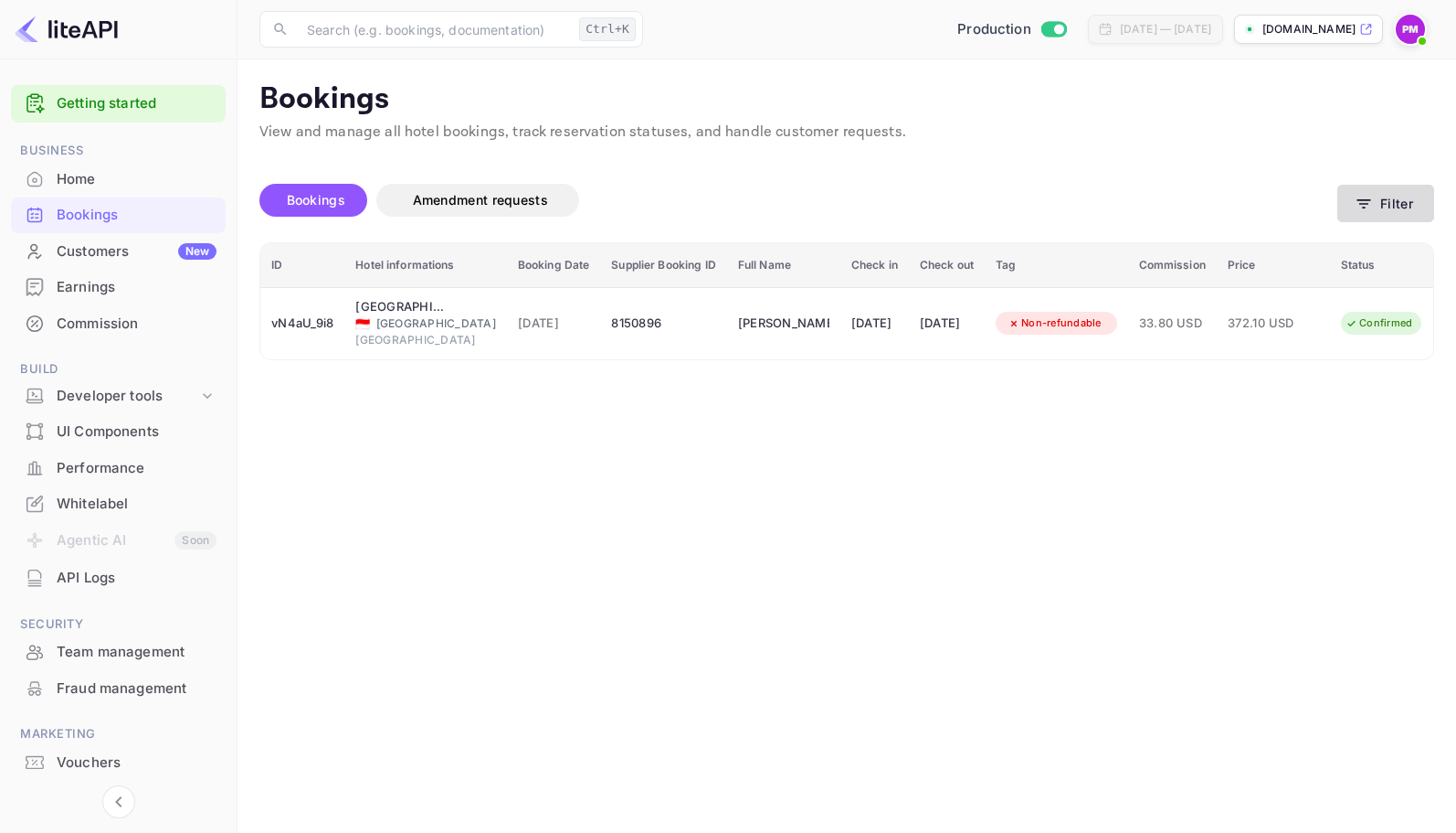
click at [1377, 207] on button "Filter" at bounding box center [1385, 204] width 96 height 38
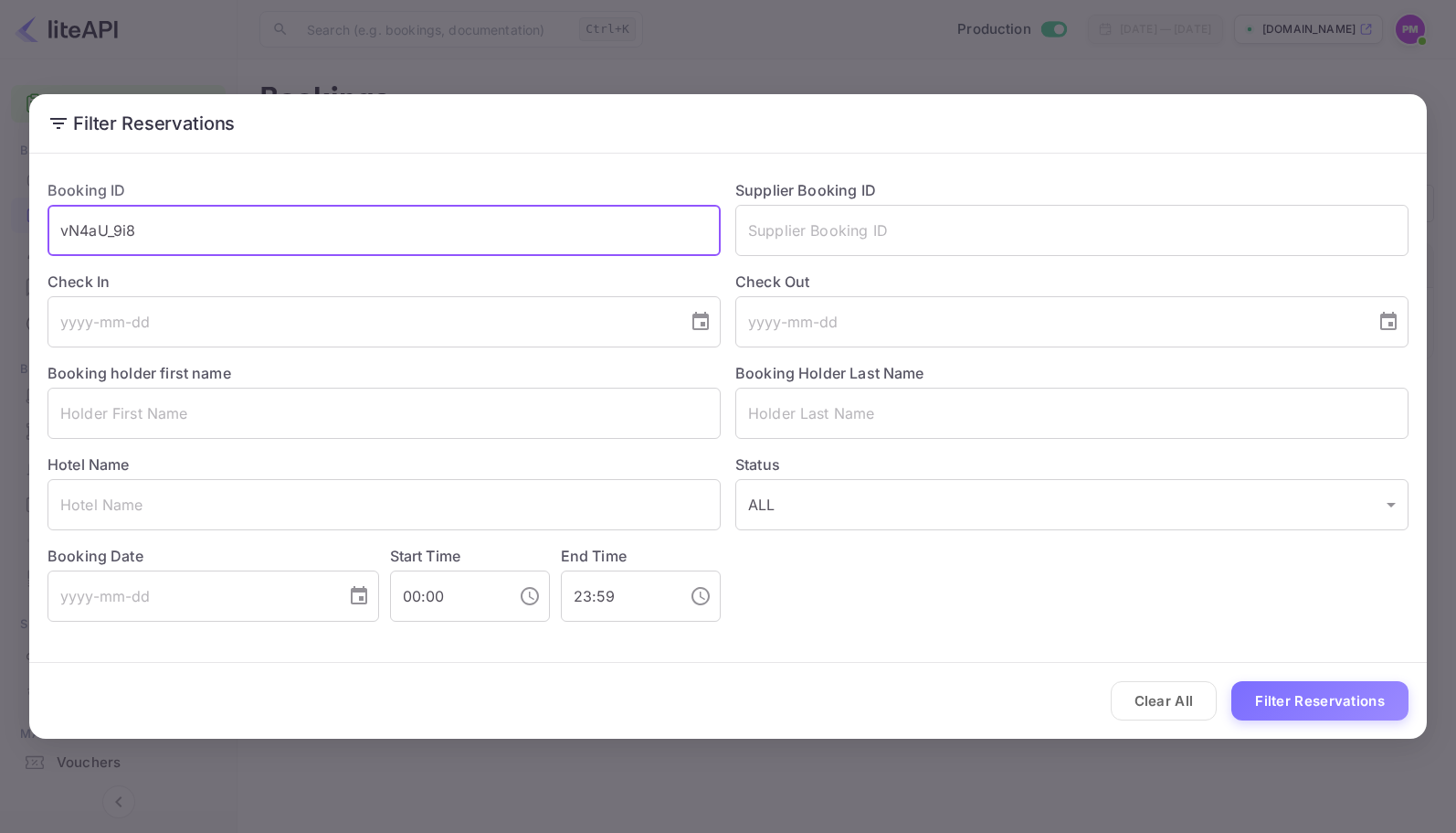
drag, startPoint x: 205, startPoint y: 229, endPoint x: -27, endPoint y: 230, distance: 232.0
click at [0, 230] on html "Getting started Business Home Bookings Customers New Earnings Commission Build …" at bounding box center [728, 416] width 1456 height 833
paste input "oB8Ann8p0"
type input "oB8Ann8p0"
click at [1296, 693] on button "Filter Reservations" at bounding box center [1320, 701] width 177 height 40
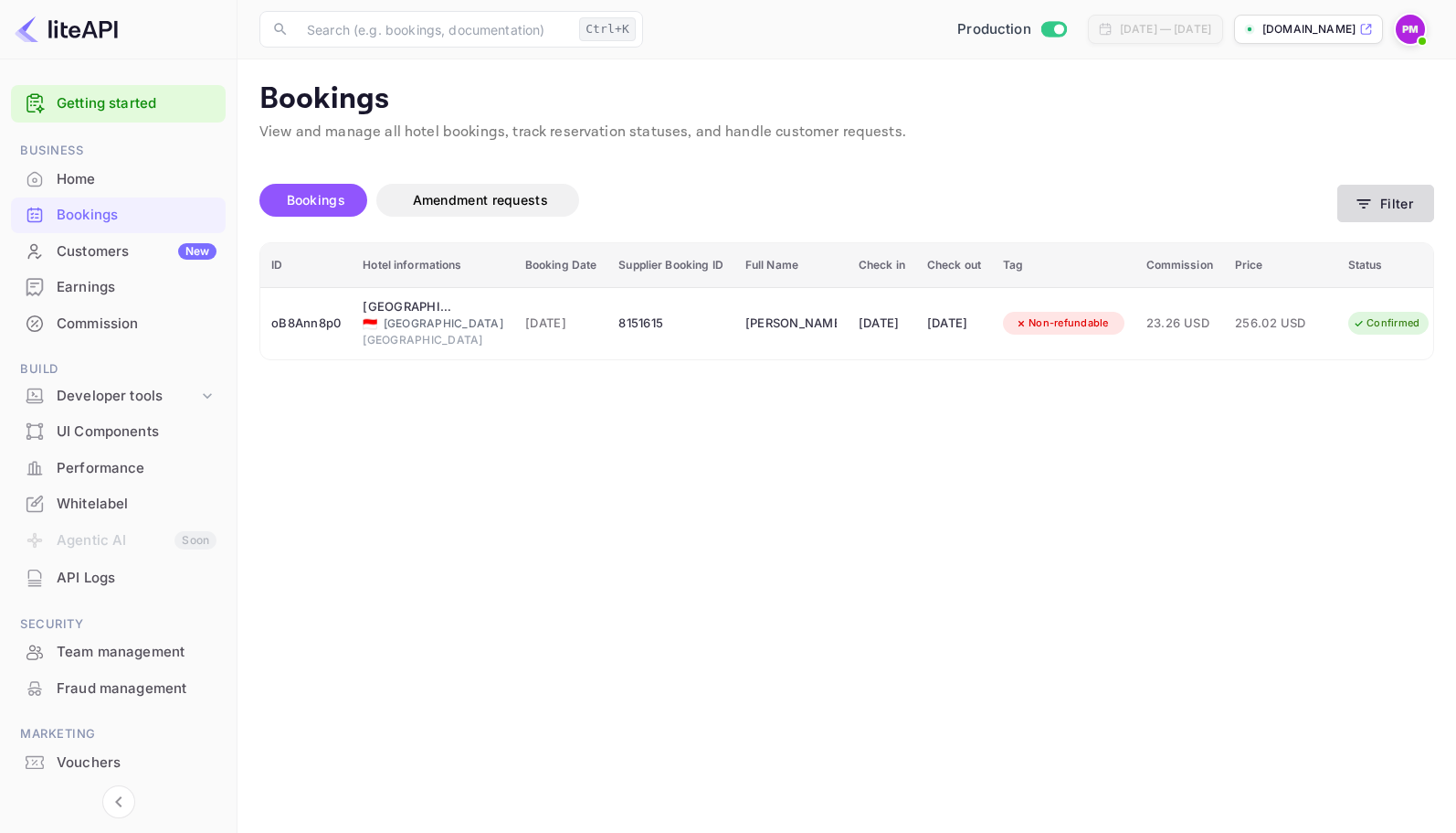
click at [1406, 209] on button "Filter" at bounding box center [1385, 204] width 96 height 38
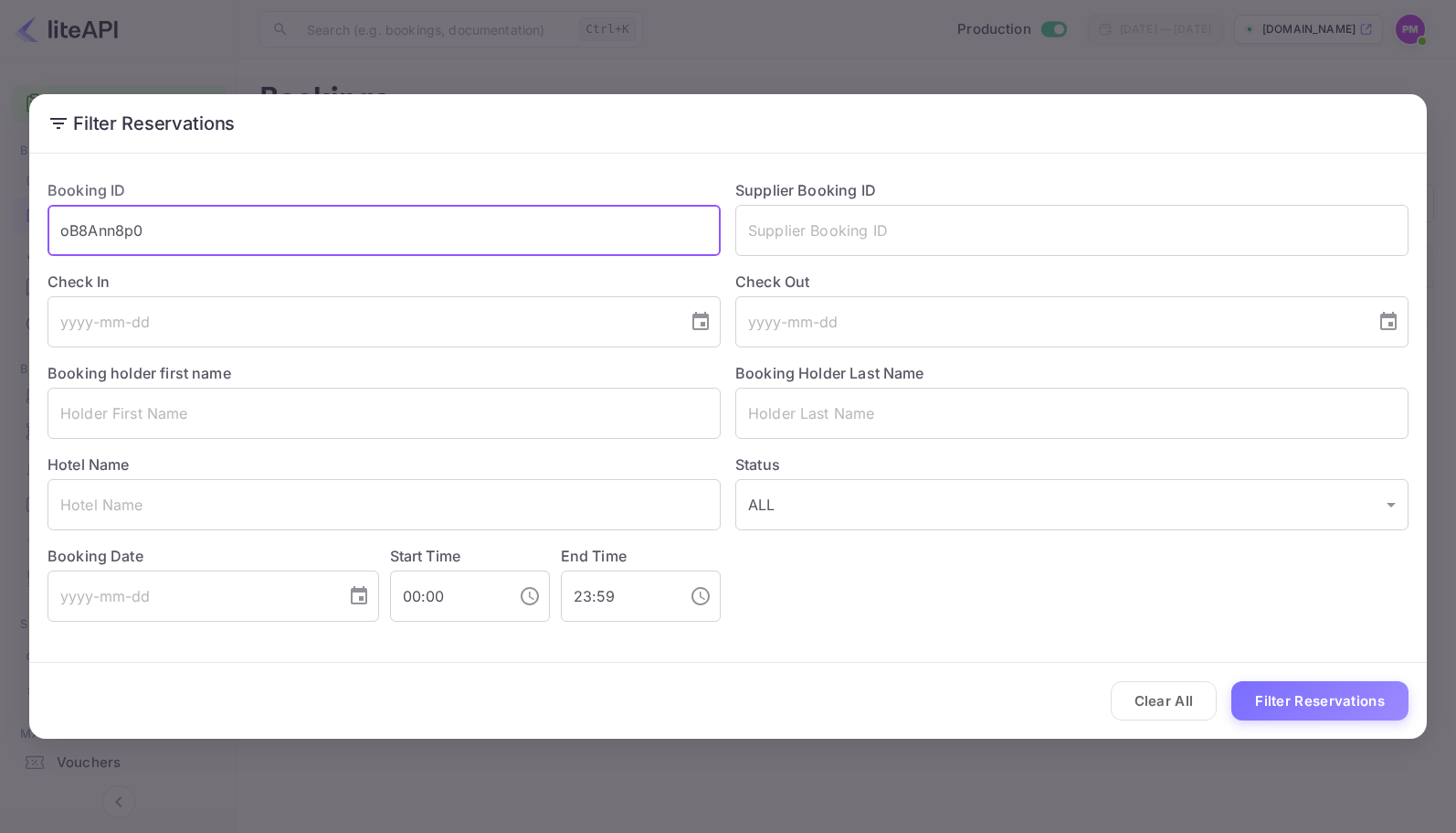
click at [116, 253] on input "oB8Ann8p0" at bounding box center [385, 230] width 674 height 51
drag, startPoint x: 158, startPoint y: 225, endPoint x: 21, endPoint y: 225, distance: 137.0
click at [21, 225] on div "Filter Reservations Booking ID oB8Ann8p0 ​ Supplier Booking ID ​ Check In ​ Che…" at bounding box center [728, 416] width 1456 height 833
paste input "3piywIEG8"
type input "3piywIEG8"
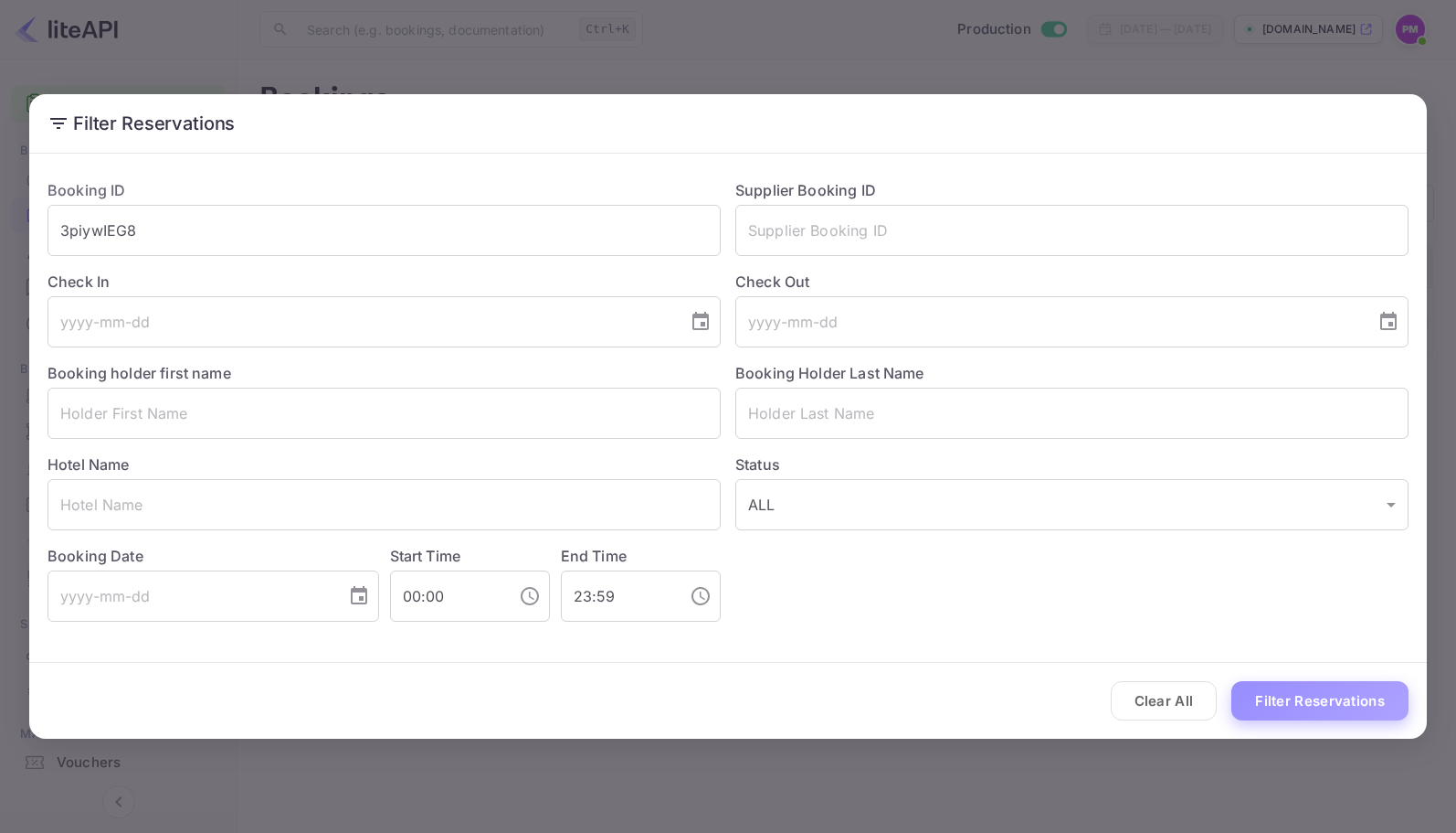
click at [1304, 697] on button "Filter Reservations" at bounding box center [1320, 701] width 177 height 40
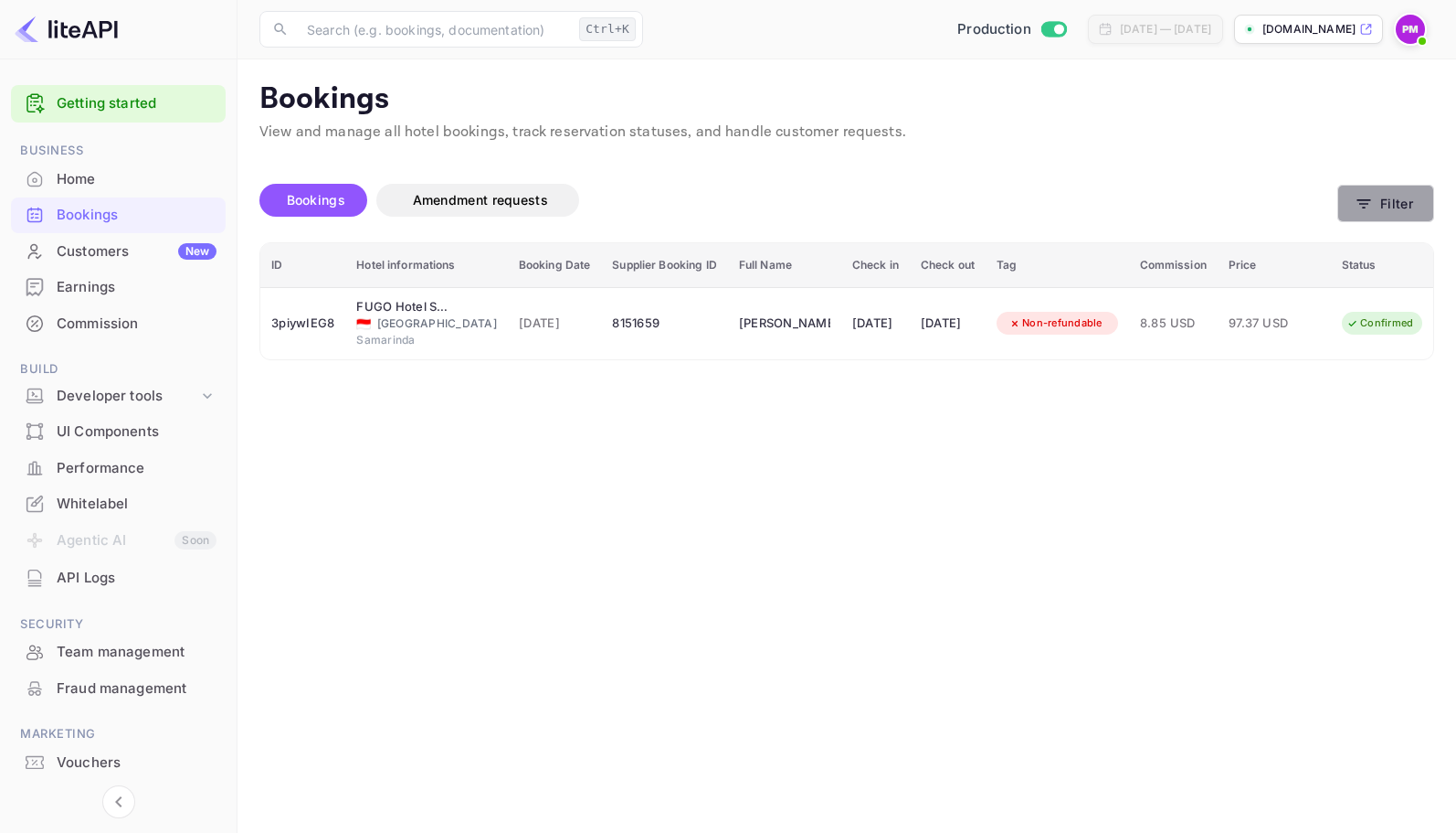
click at [1361, 204] on icon "button" at bounding box center [1365, 203] width 14 height 9
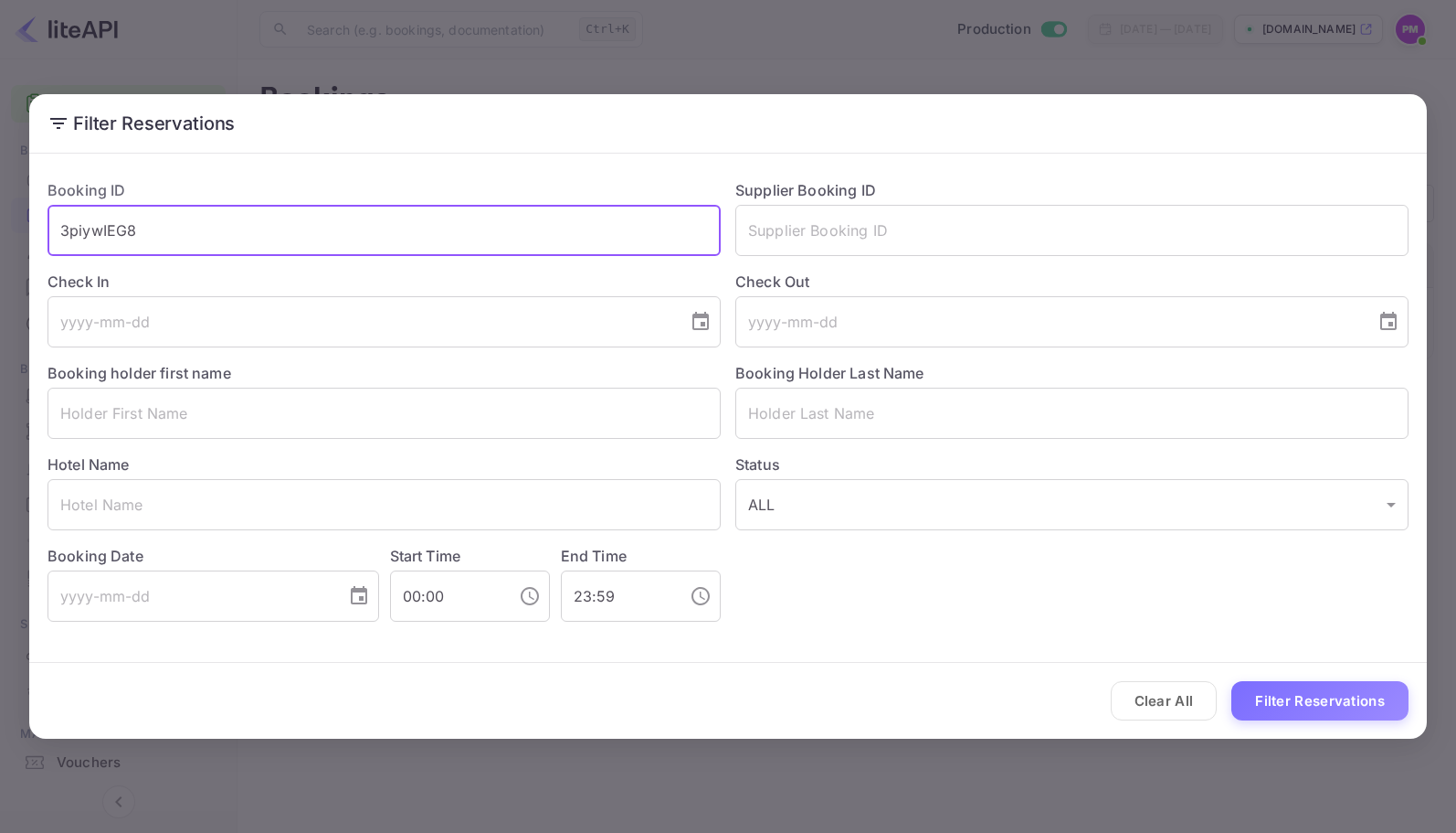
drag, startPoint x: 225, startPoint y: 247, endPoint x: 41, endPoint y: 245, distance: 184.0
click at [41, 245] on div "Booking ID 3piywIEG8 ​" at bounding box center [377, 210] width 688 height 91
paste input "4zX2B1yb0"
type input "4zX2B1yb0"
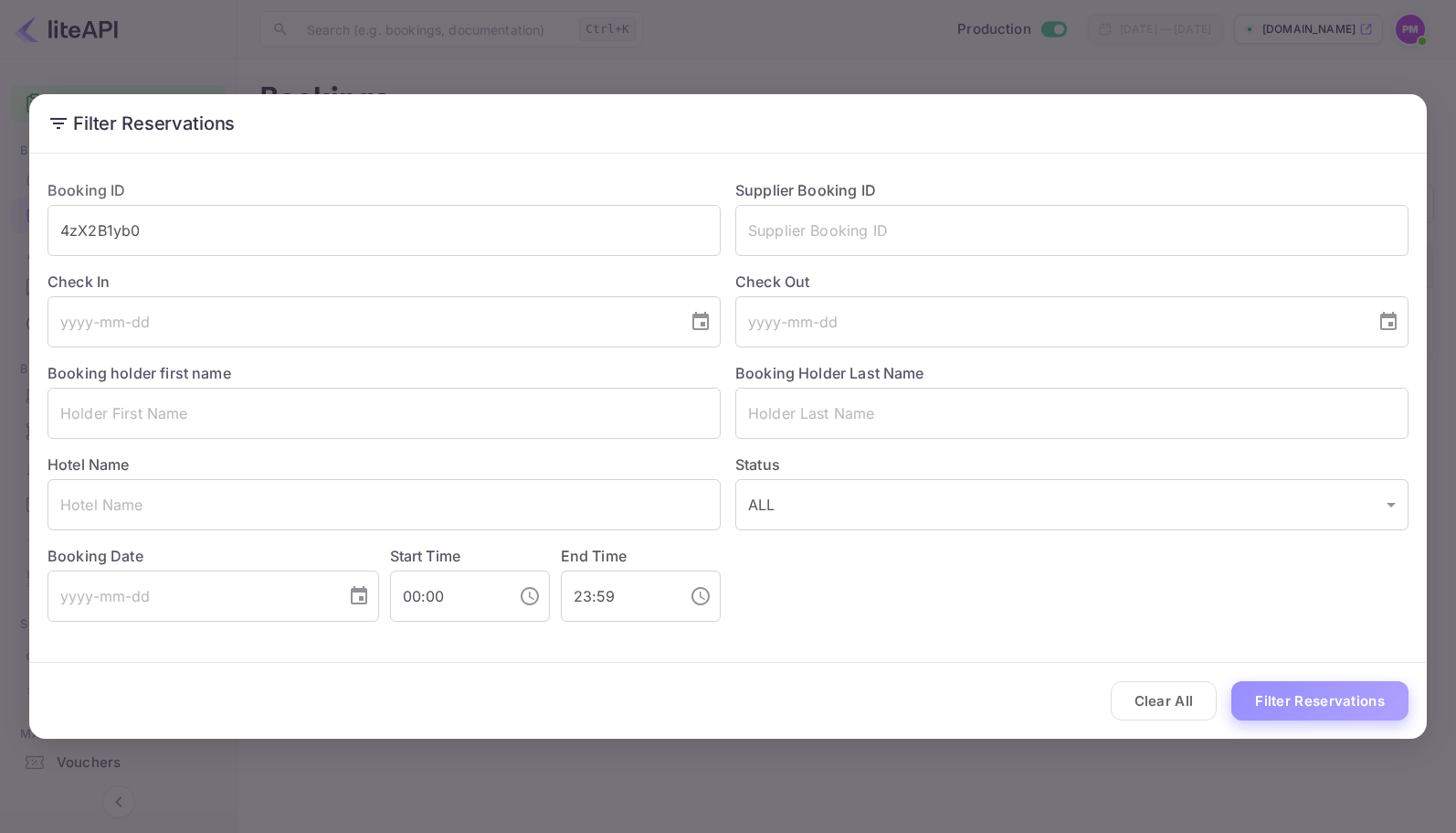
click at [1320, 697] on button "Filter Reservations" at bounding box center [1320, 701] width 177 height 40
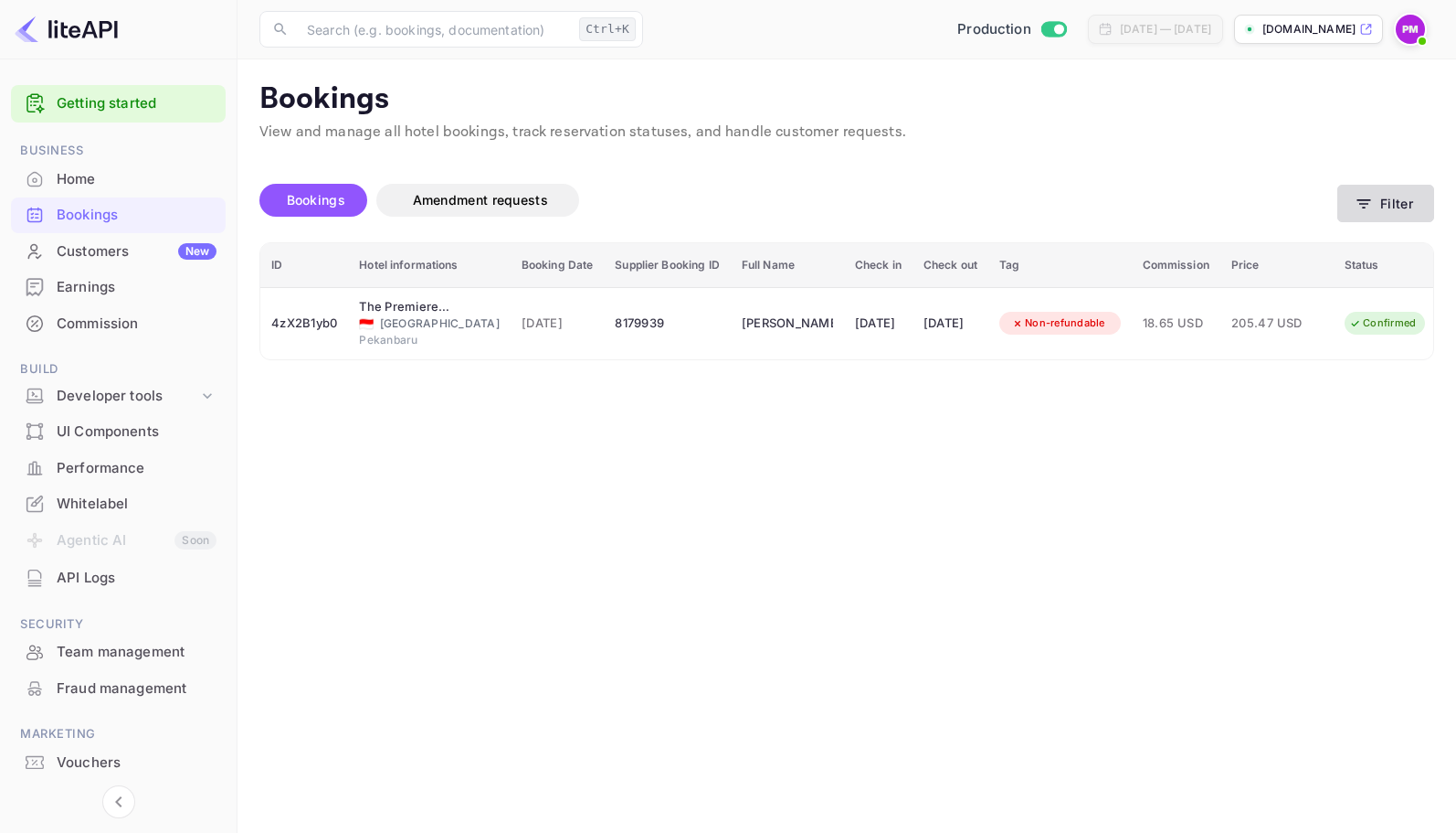
click at [1418, 210] on button "Filter" at bounding box center [1385, 204] width 96 height 38
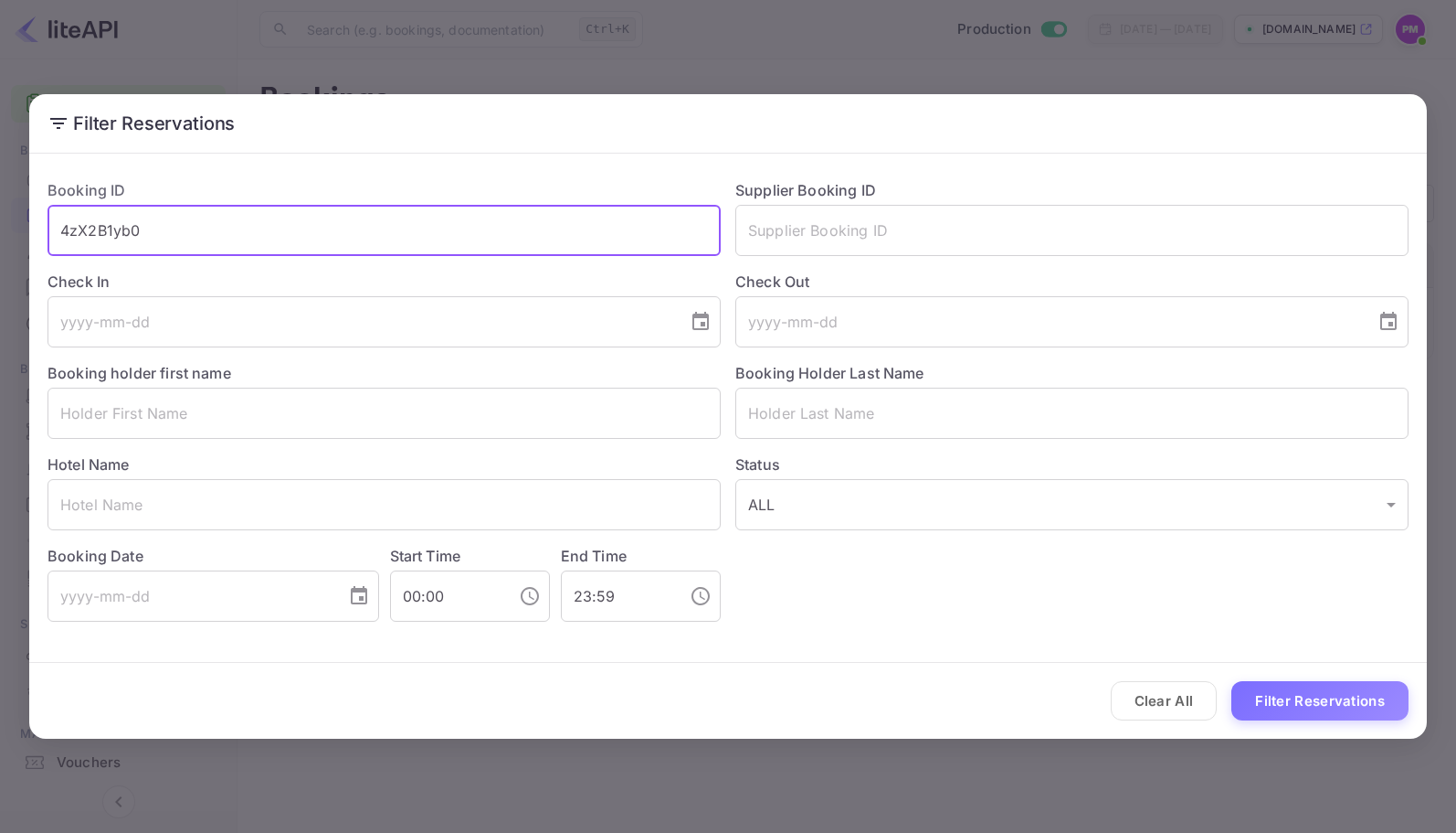
drag, startPoint x: 136, startPoint y: 229, endPoint x: 24, endPoint y: 228, distance: 112.0
click at [24, 228] on div "Filter Reservations Booking ID 4zX2B1yb0 ​ Supplier Booking ID ​ Check In ​ Che…" at bounding box center [728, 416] width 1456 height 833
paste input "6THooJDdO"
type input "6THooJDdO"
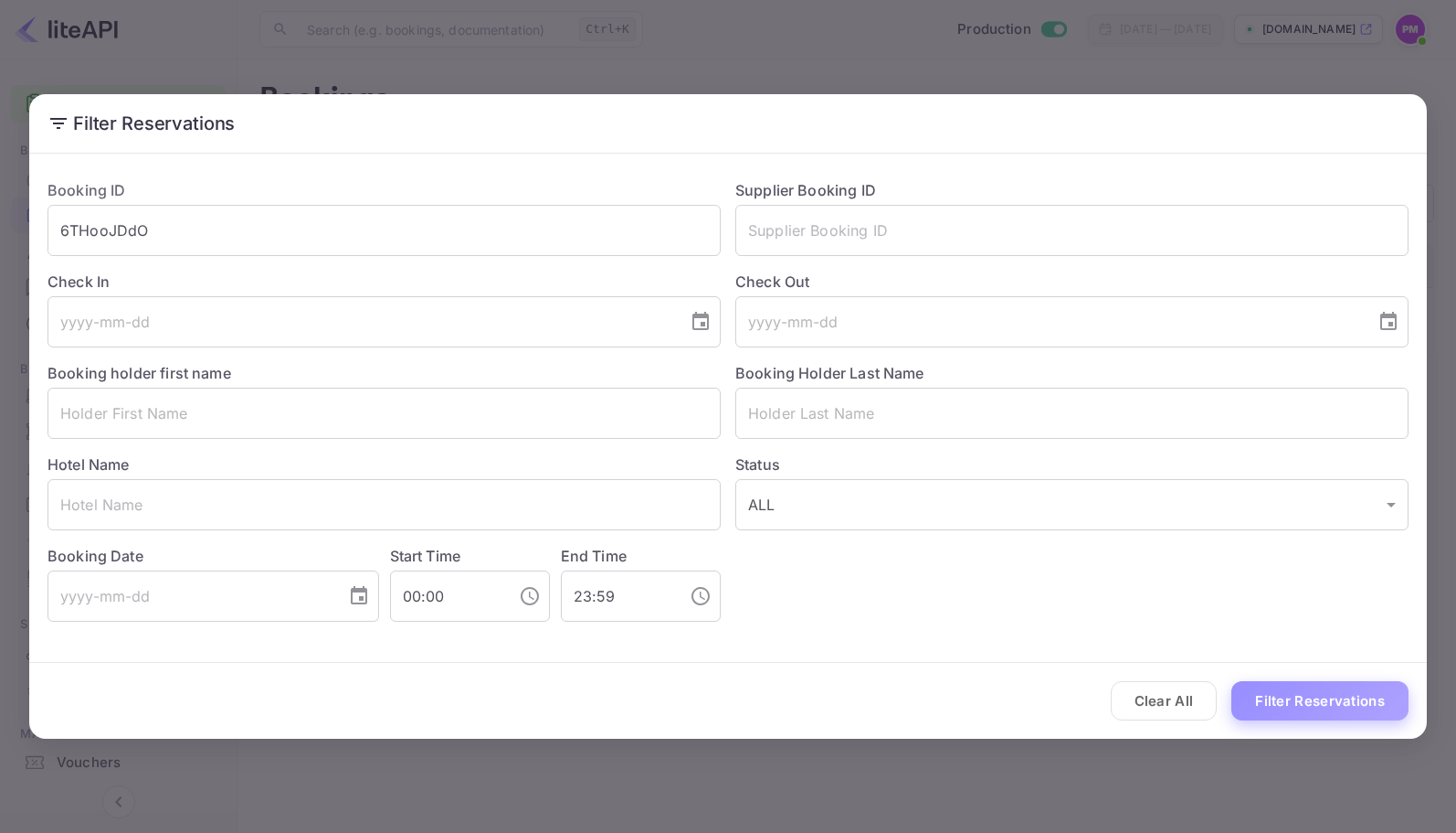
click at [1308, 701] on button "Filter Reservations" at bounding box center [1320, 701] width 177 height 40
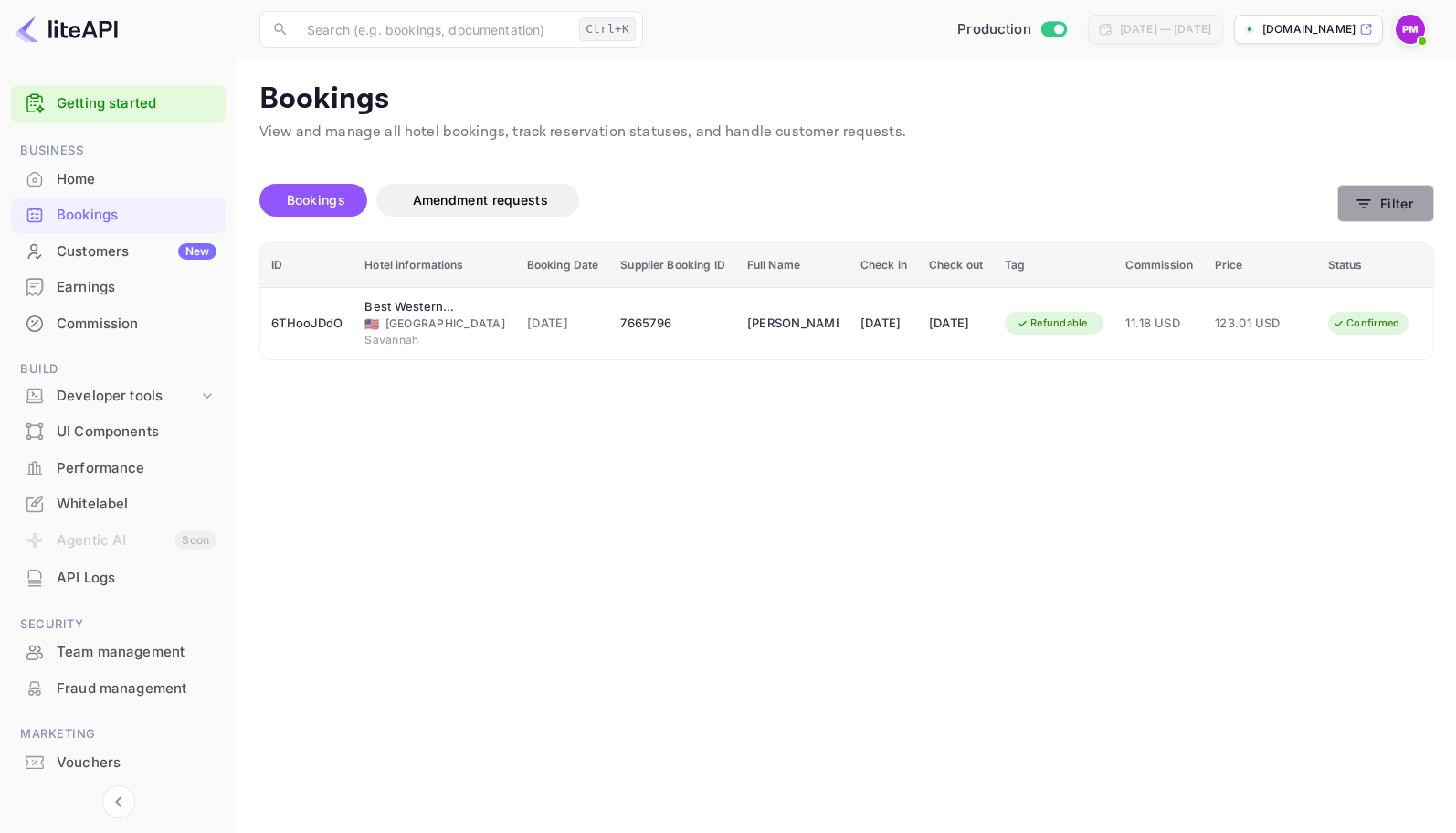
click at [1408, 196] on button "Filter" at bounding box center [1385, 204] width 96 height 38
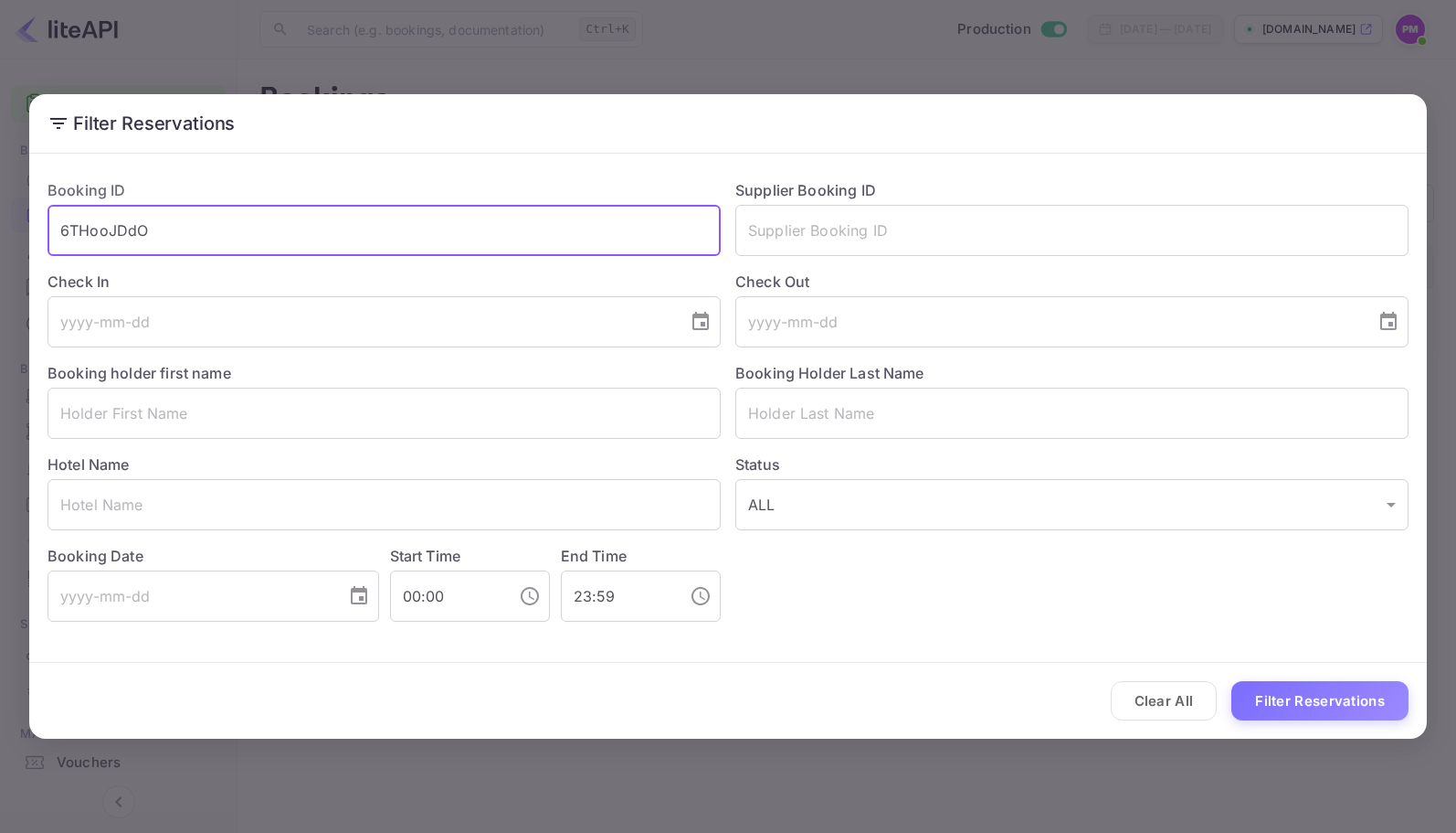
drag, startPoint x: 164, startPoint y: 231, endPoint x: 33, endPoint y: 223, distance: 131.2
click at [33, 223] on div "Booking ID 6THooJDdO ​" at bounding box center [377, 210] width 688 height 91
paste input "IKrje36-"
type input "6IKrje36-"
click at [1342, 712] on button "Filter Reservations" at bounding box center [1320, 701] width 177 height 40
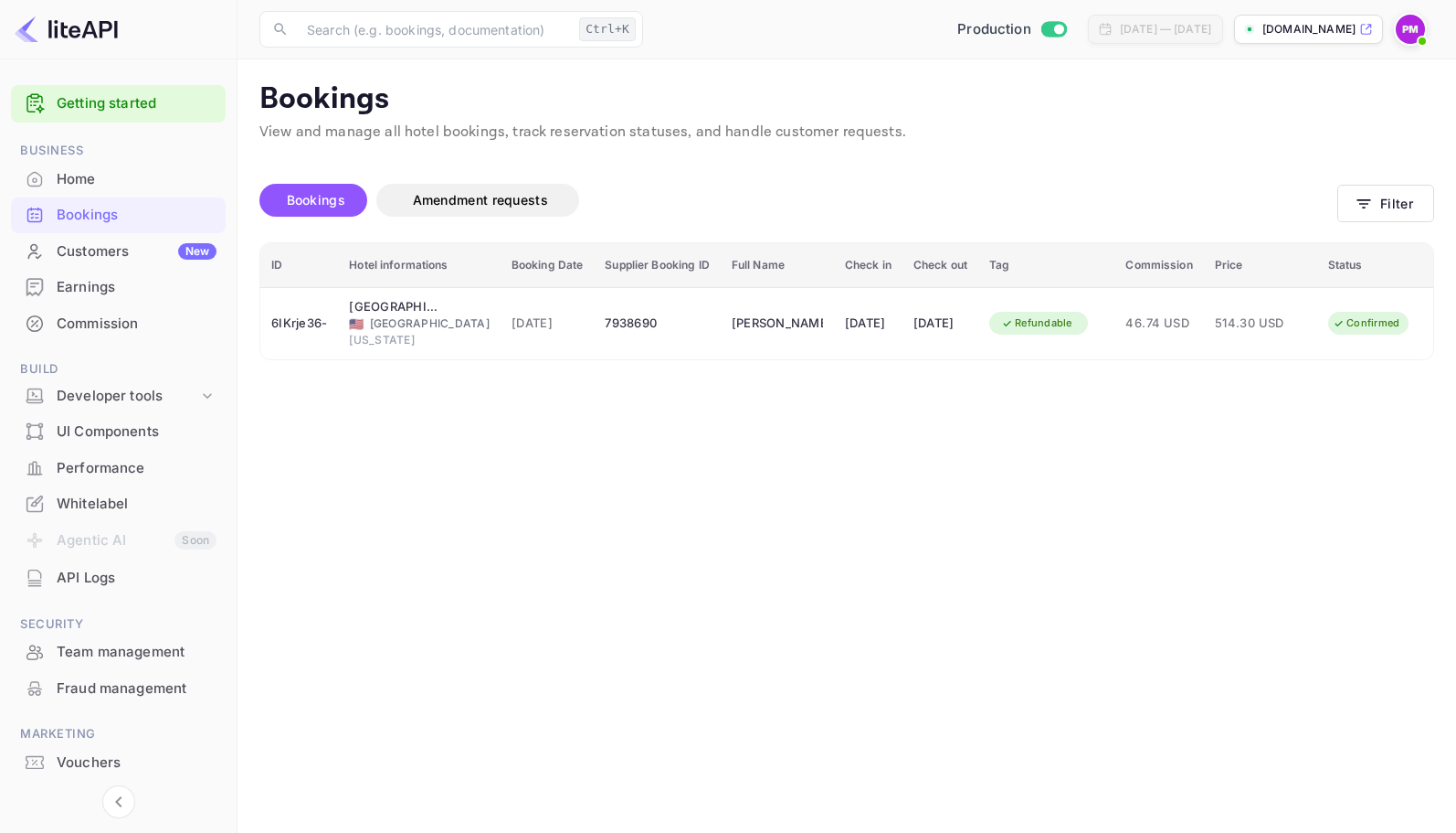
click at [1374, 556] on main "Bookings View and manage all hotel bookings, track reservation statuses, and ha…" at bounding box center [847, 446] width 1218 height 773
click at [41, 70] on div at bounding box center [118, 69] width 237 height 18
click at [1386, 213] on button "Filter" at bounding box center [1385, 204] width 96 height 38
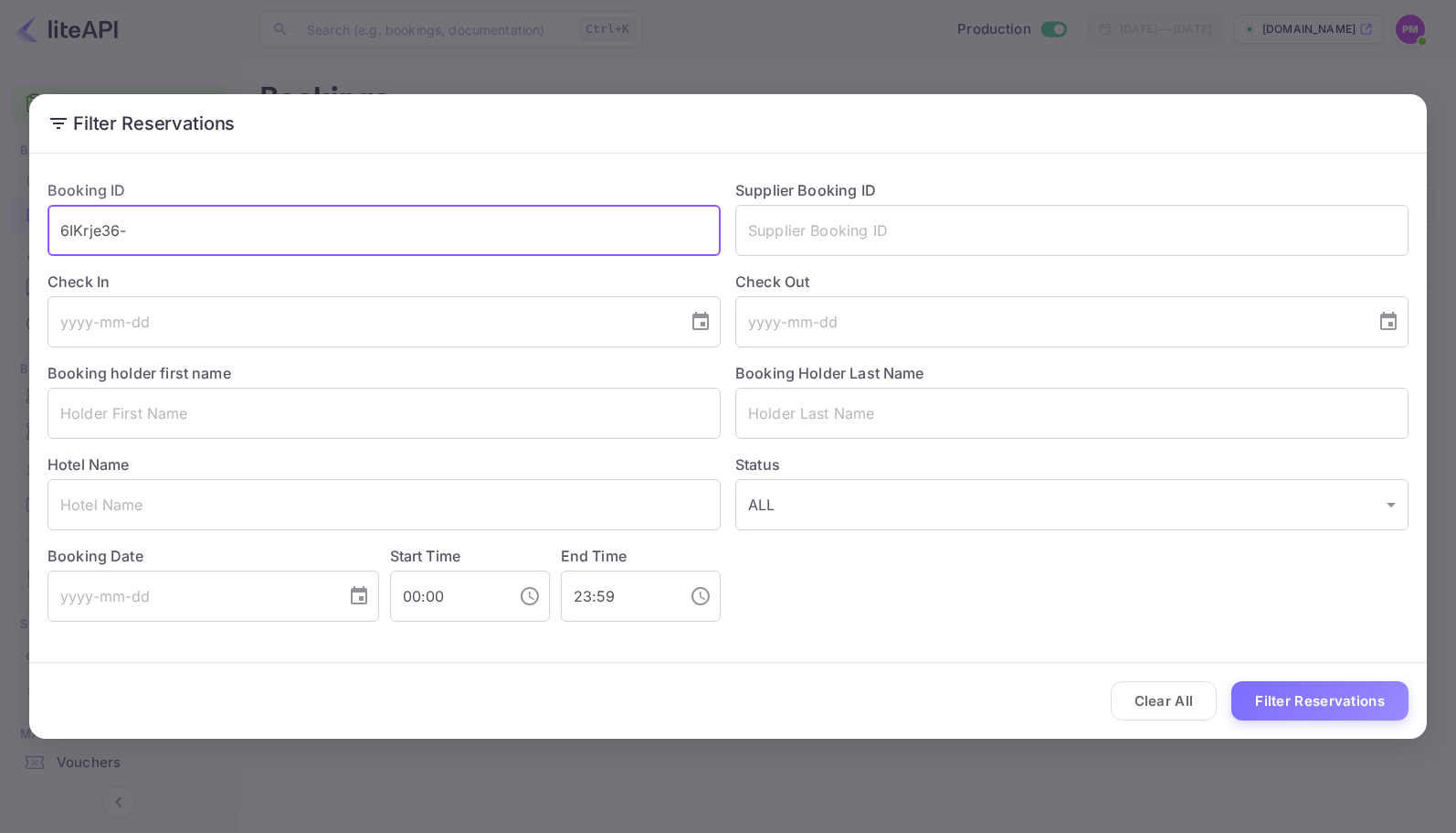
drag, startPoint x: 45, startPoint y: 238, endPoint x: -27, endPoint y: 242, distance: 72.1
click at [0, 242] on html "Getting started Business Home Bookings Customers New Earnings Commission Build …" at bounding box center [728, 416] width 1456 height 833
paste input "s2UCfULJ1"
type input "s2UCfULJ1"
click at [1337, 703] on button "Filter Reservations" at bounding box center [1320, 701] width 177 height 40
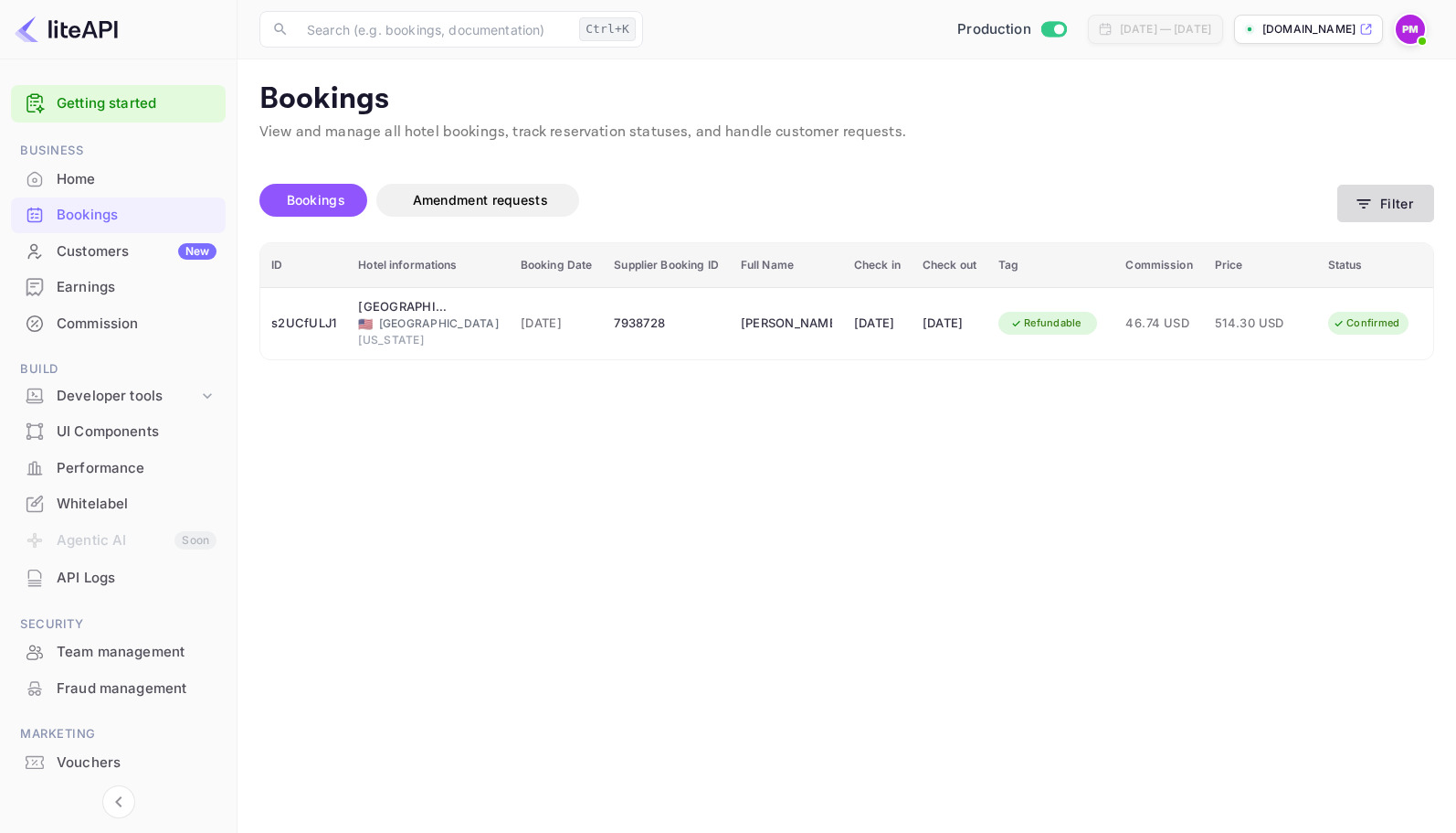
click at [1383, 204] on button "Filter" at bounding box center [1385, 204] width 96 height 38
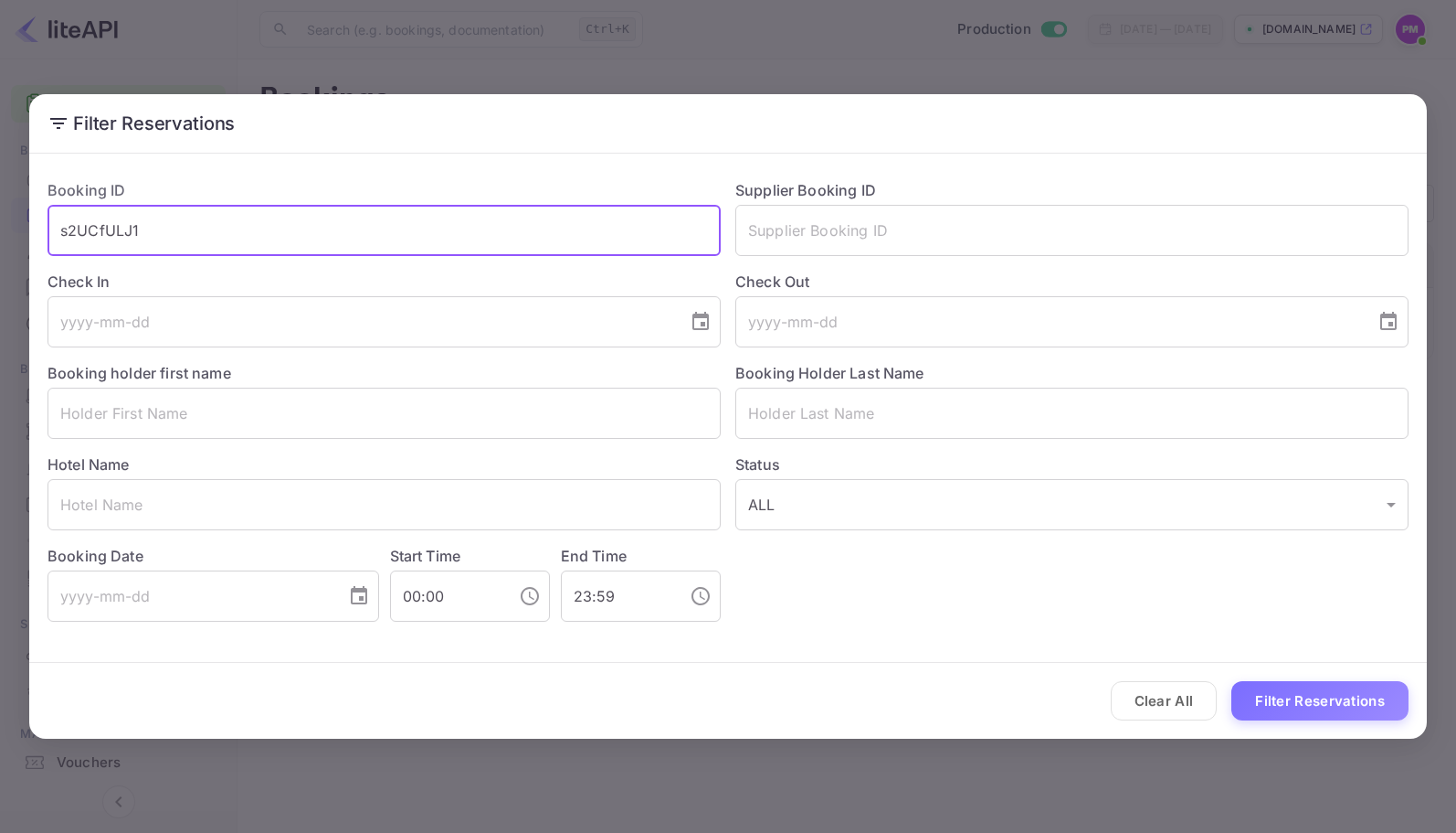
drag, startPoint x: 209, startPoint y: 224, endPoint x: 50, endPoint y: 225, distance: 159.0
click at [50, 225] on input "s2UCfULJ1" at bounding box center [385, 230] width 674 height 51
paste input "axfqawmAu"
type input "axfqawmAu"
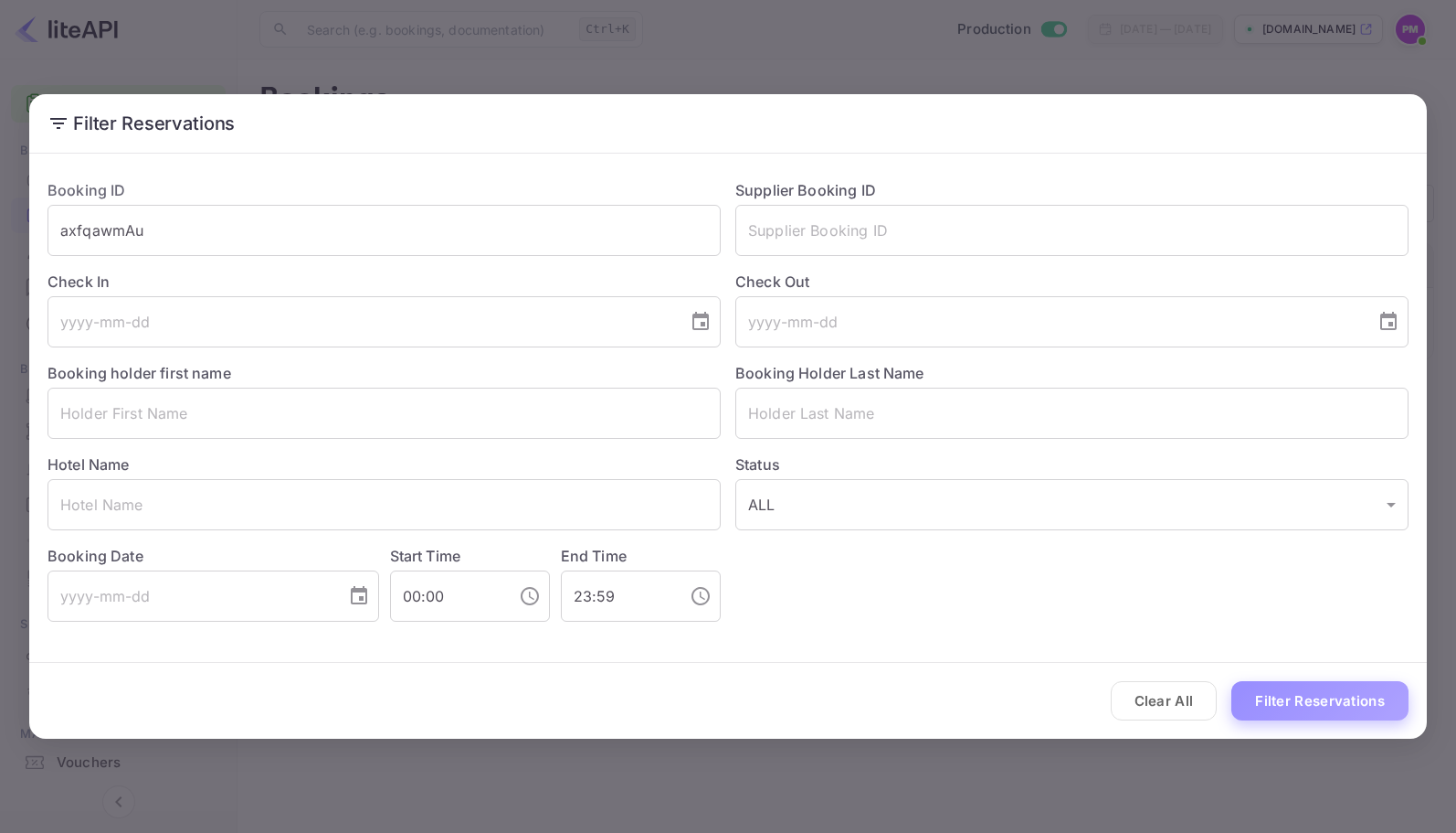
click at [1320, 713] on button "Filter Reservations" at bounding box center [1320, 701] width 177 height 40
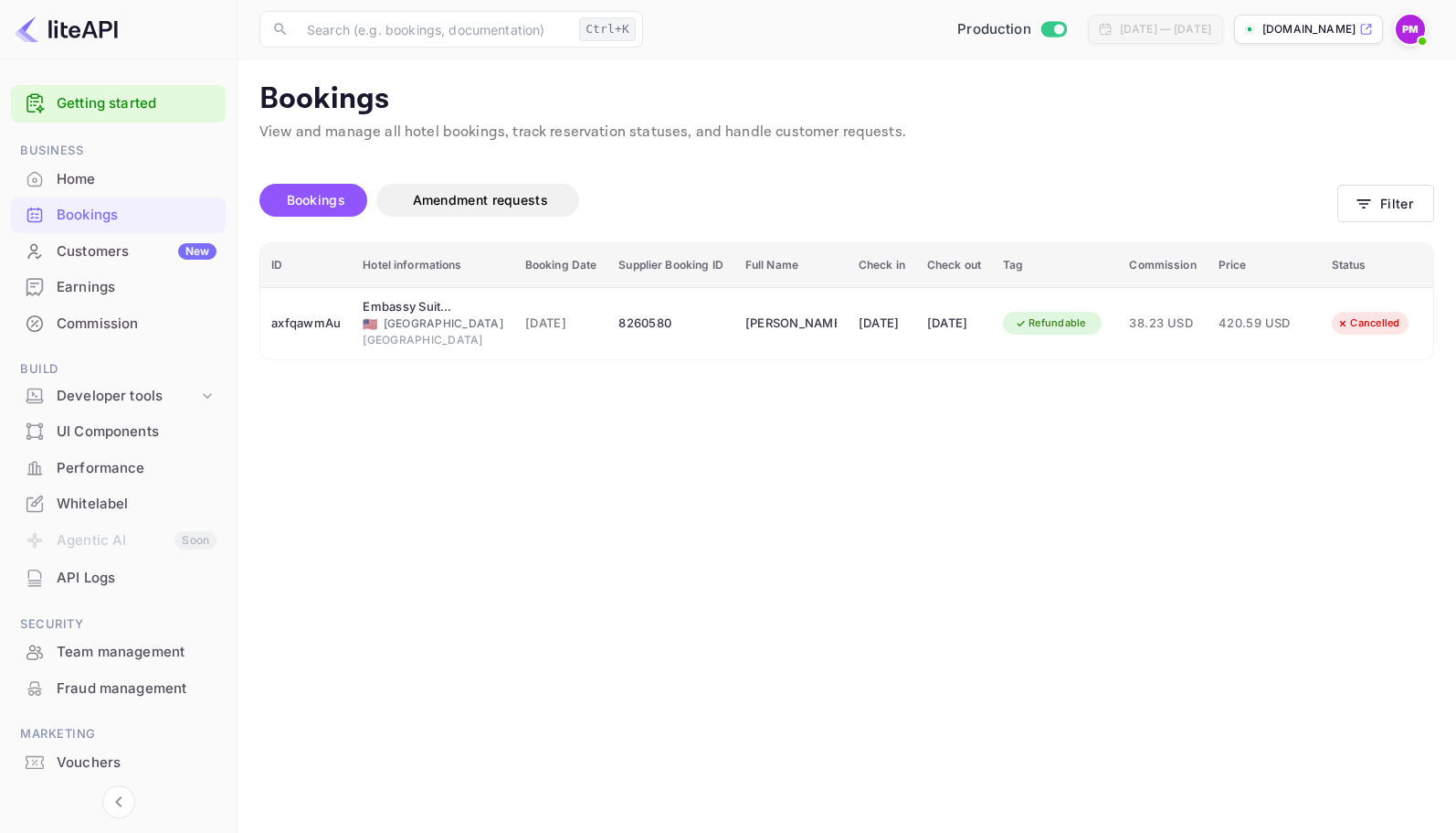
click at [1362, 547] on main "Bookings View and manage all hotel bookings, track reservation statuses, and ha…" at bounding box center [847, 446] width 1218 height 773
click at [1405, 484] on main "Bookings View and manage all hotel bookings, track reservation statuses, and ha…" at bounding box center [847, 446] width 1218 height 773
click at [1383, 450] on main "Bookings View and manage all hotel bookings, track reservation statuses, and ha…" at bounding box center [847, 446] width 1218 height 773
click at [1399, 516] on main "Bookings View and manage all hotel bookings, track reservation statuses, and ha…" at bounding box center [847, 446] width 1218 height 773
click at [1431, 198] on button "Filter" at bounding box center [1385, 204] width 96 height 38
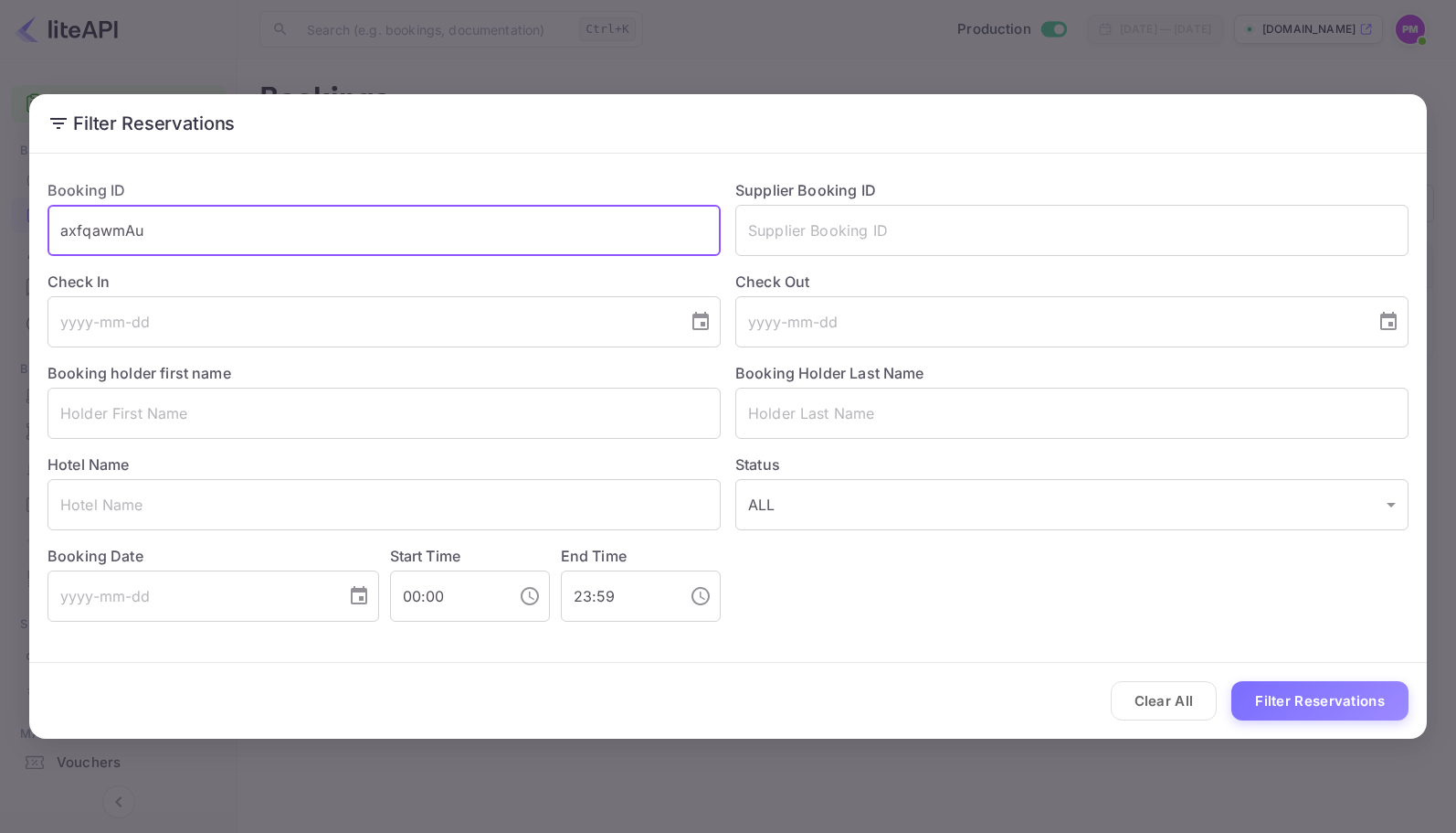
drag, startPoint x: 288, startPoint y: 240, endPoint x: 45, endPoint y: 244, distance: 243.0
click at [45, 244] on div "Booking ID axfqawmAu ​" at bounding box center [377, 210] width 688 height 91
paste input "ByEiXMnMz"
type input "ByEiXMnMz"
click at [1312, 708] on button "Filter Reservations" at bounding box center [1320, 701] width 177 height 40
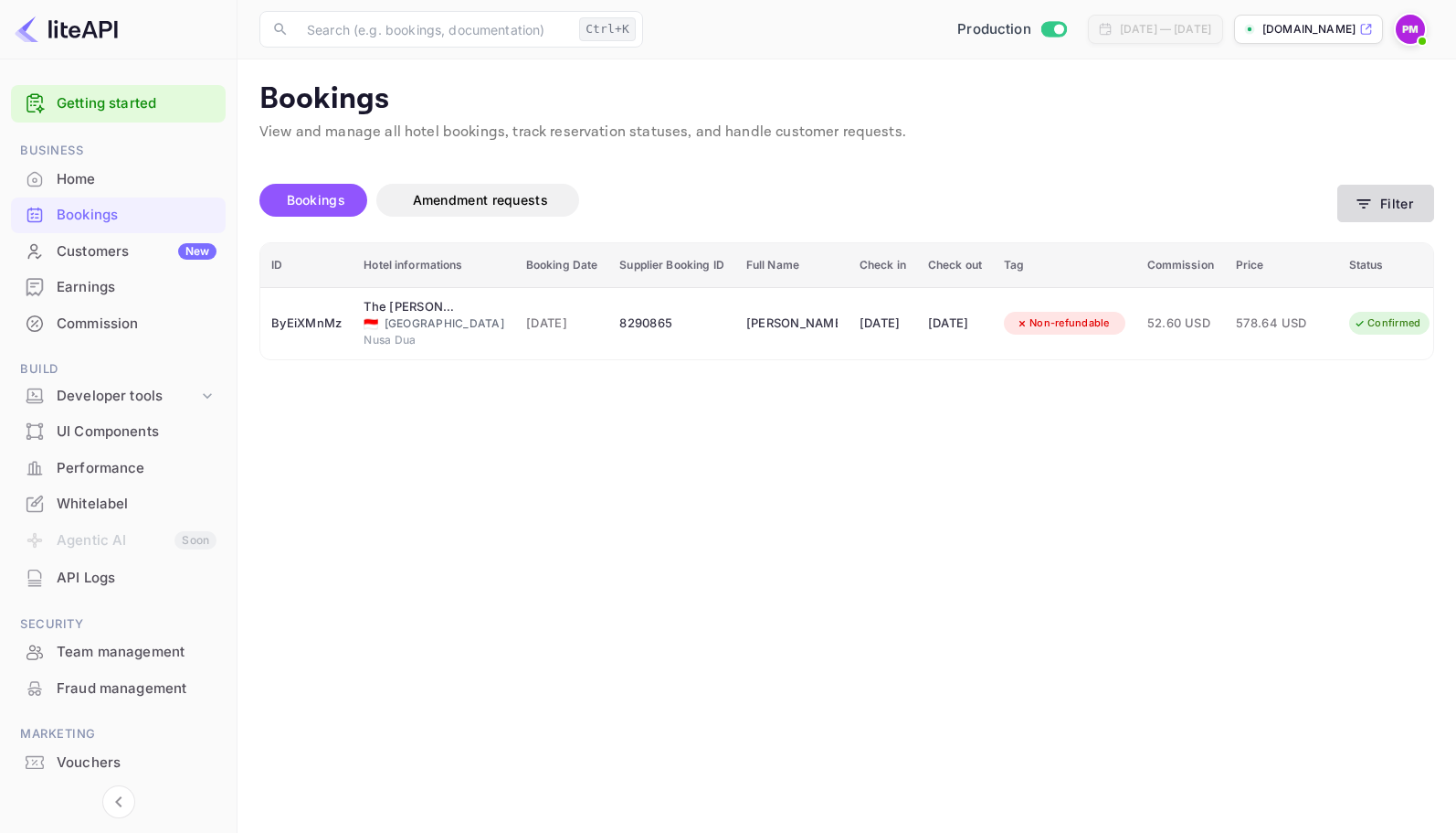
click at [1364, 204] on icon "button" at bounding box center [1365, 203] width 14 height 9
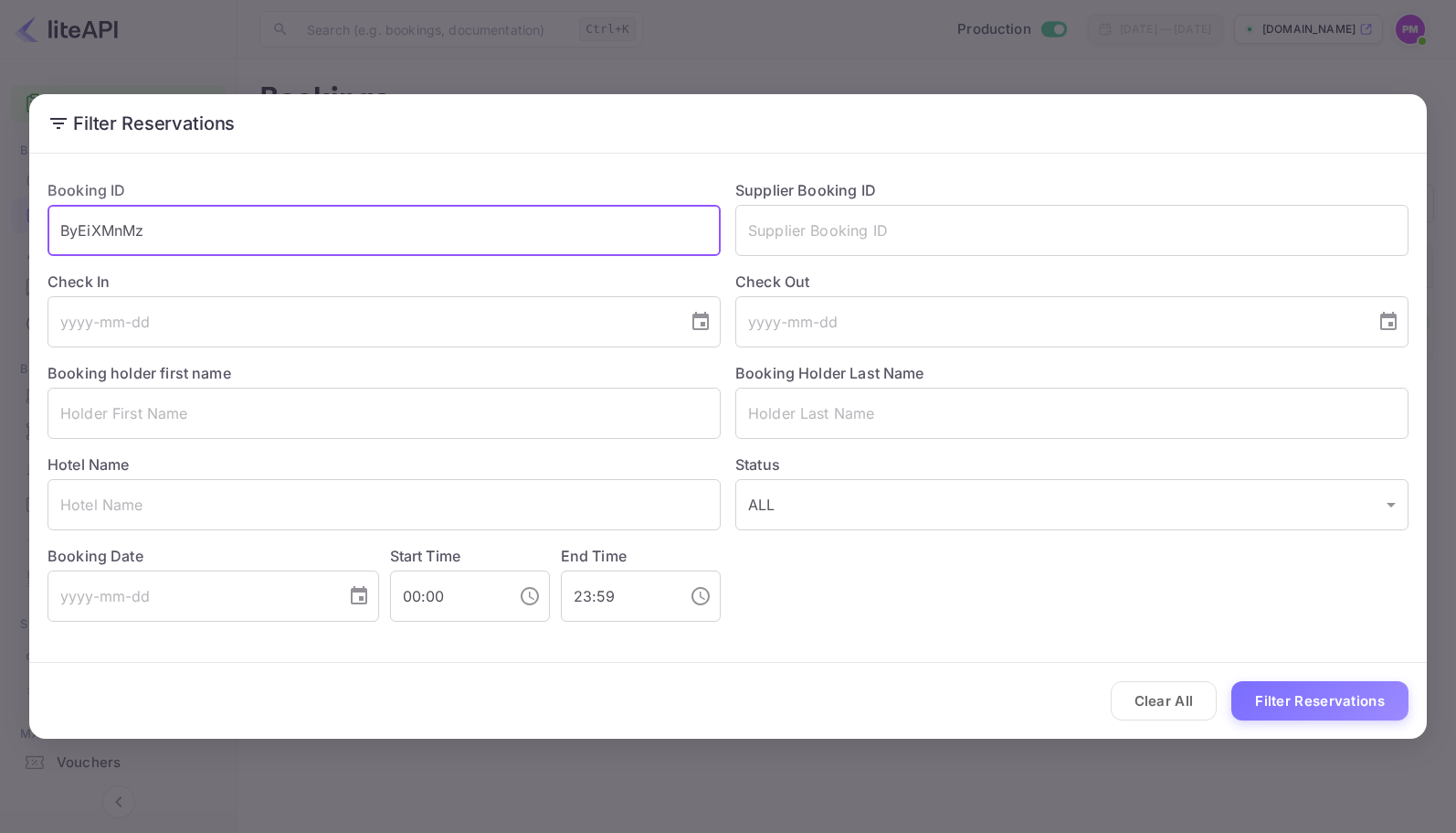
drag, startPoint x: 133, startPoint y: 243, endPoint x: 0, endPoint y: 244, distance: 133.0
click at [0, 244] on div "Filter Reservations Booking ID ByEiXMnMz ​ Supplier Booking ID ​ Check In ​ Che…" at bounding box center [728, 416] width 1456 height 833
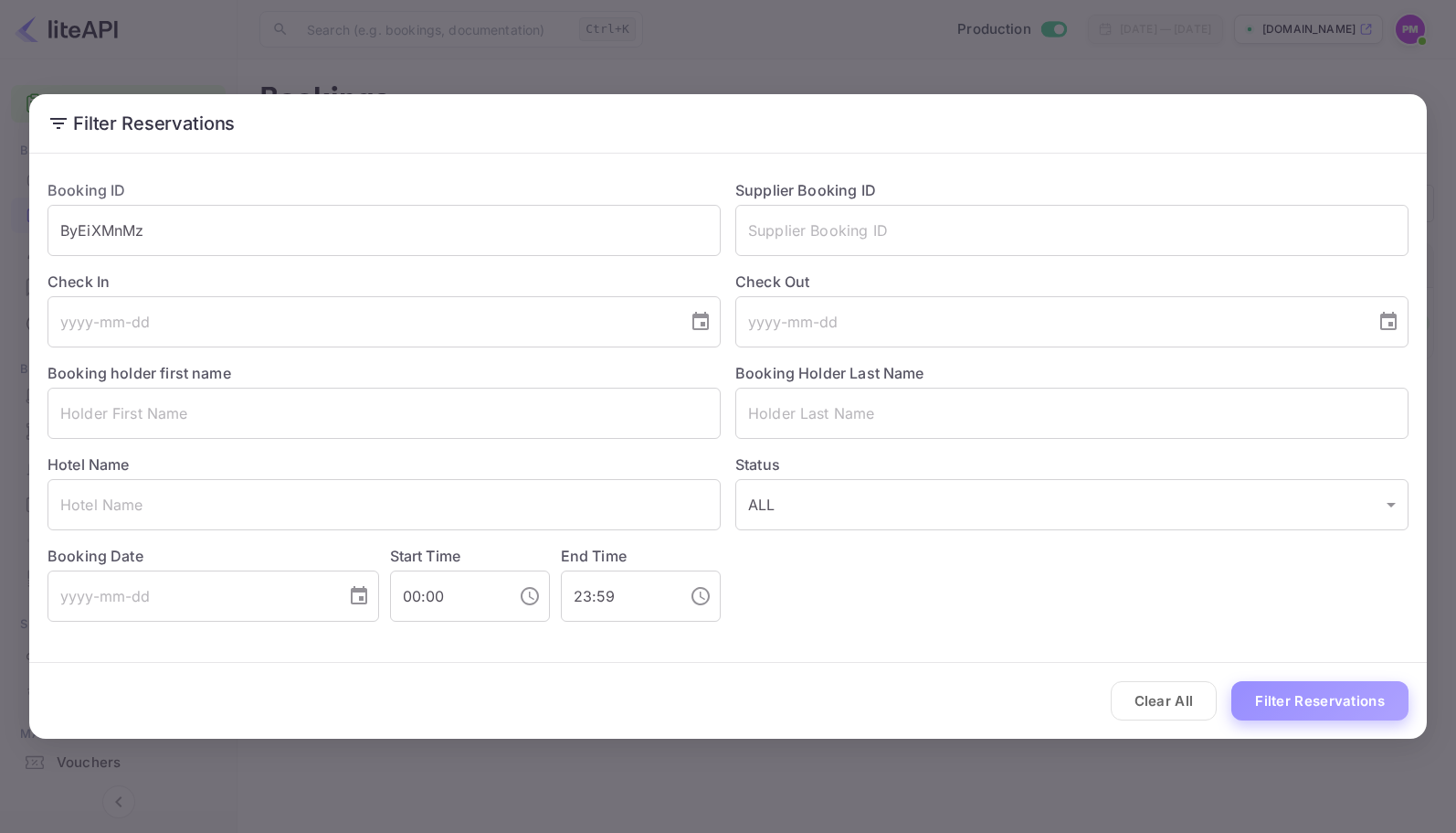
click at [1286, 702] on button "Filter Reservations" at bounding box center [1320, 701] width 177 height 40
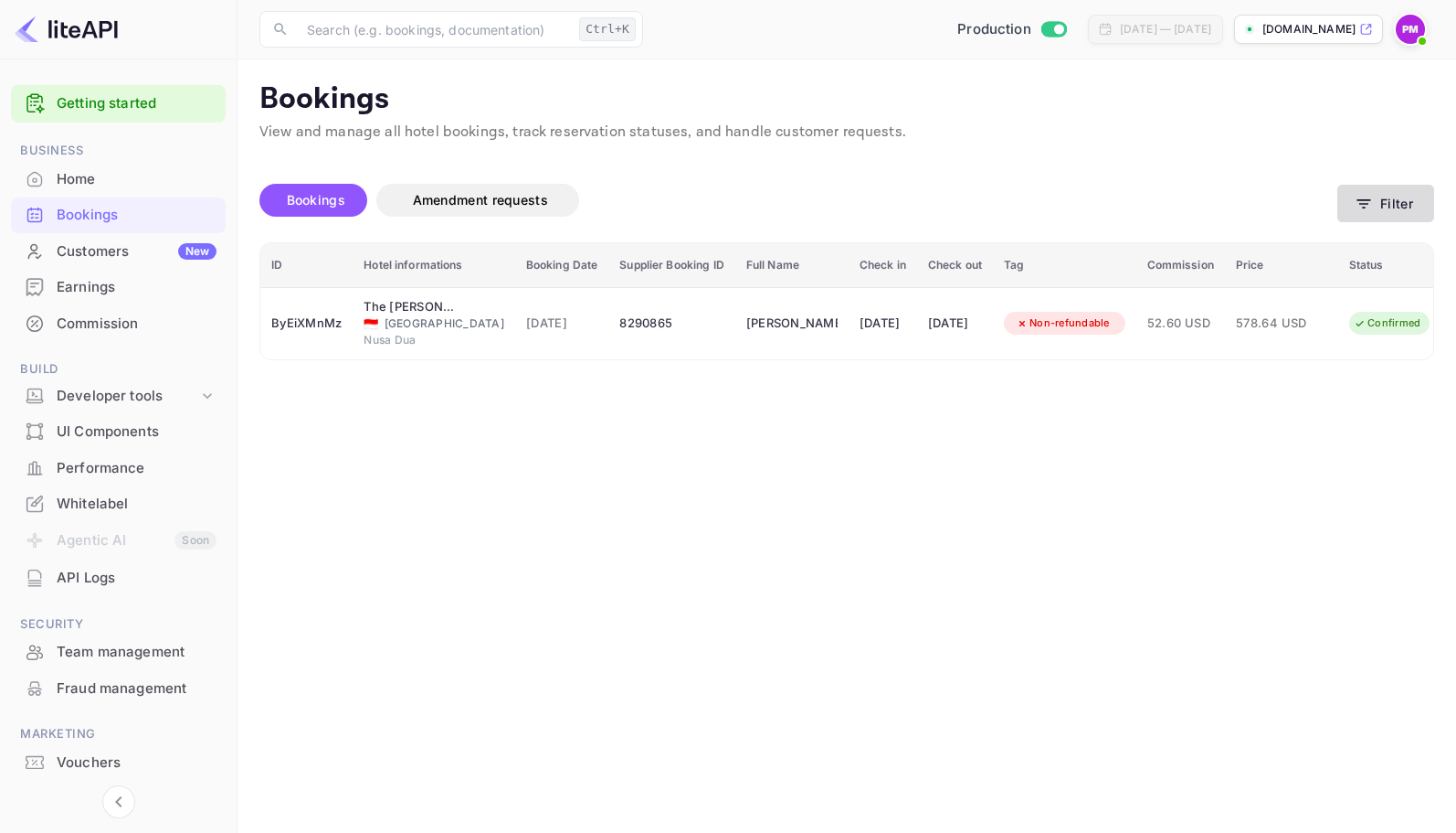
click at [1381, 208] on button "Filter" at bounding box center [1385, 204] width 96 height 38
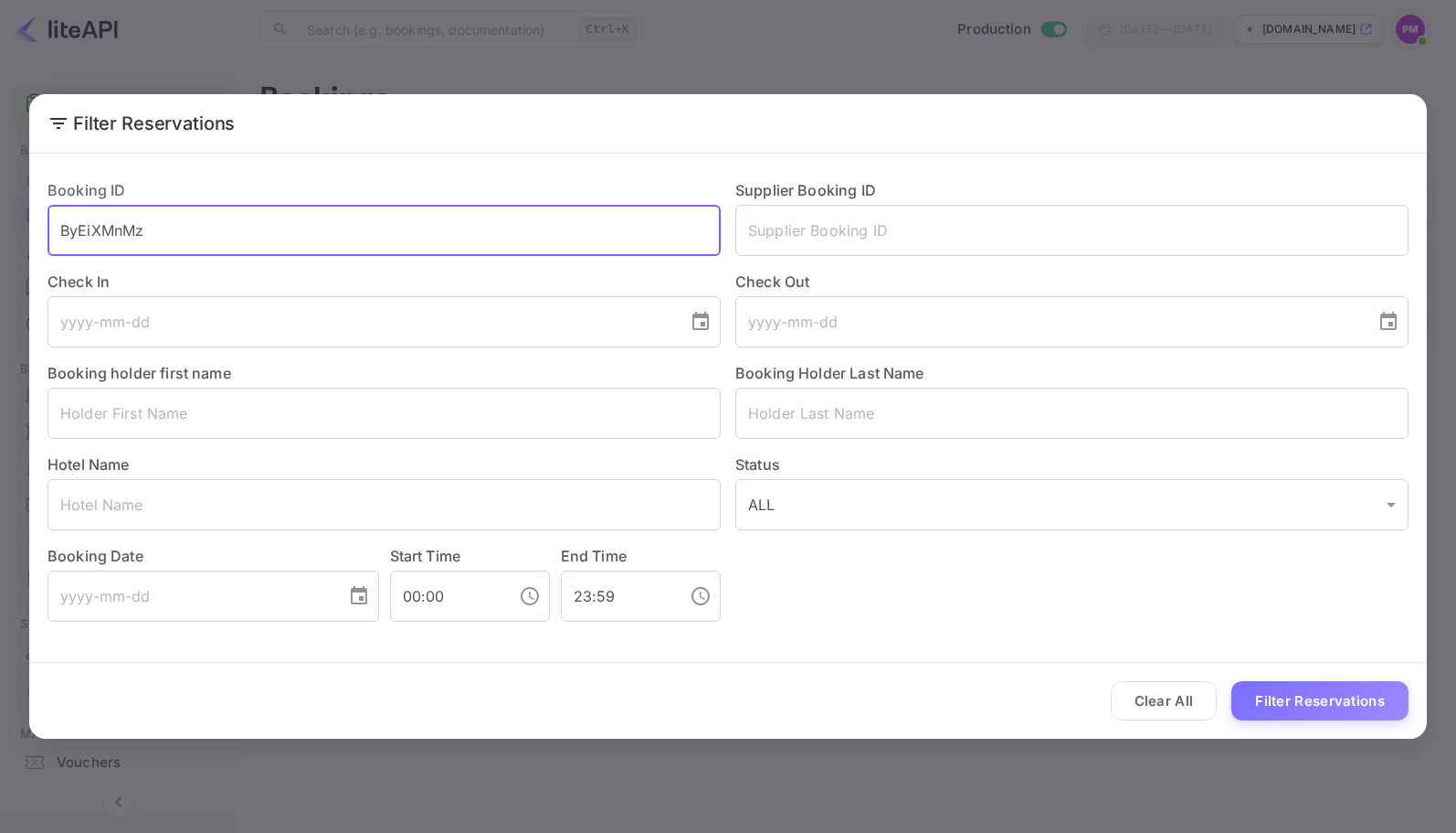
drag, startPoint x: 166, startPoint y: 226, endPoint x: 2, endPoint y: 225, distance: 164.0
click at [2, 225] on div "Filter Reservations Booking ID ByEiXMnMz ​ Supplier Booking ID ​ Check In ​ Che…" at bounding box center [728, 416] width 1456 height 833
paste input "typ3k67rk"
type input "typ3k67rk"
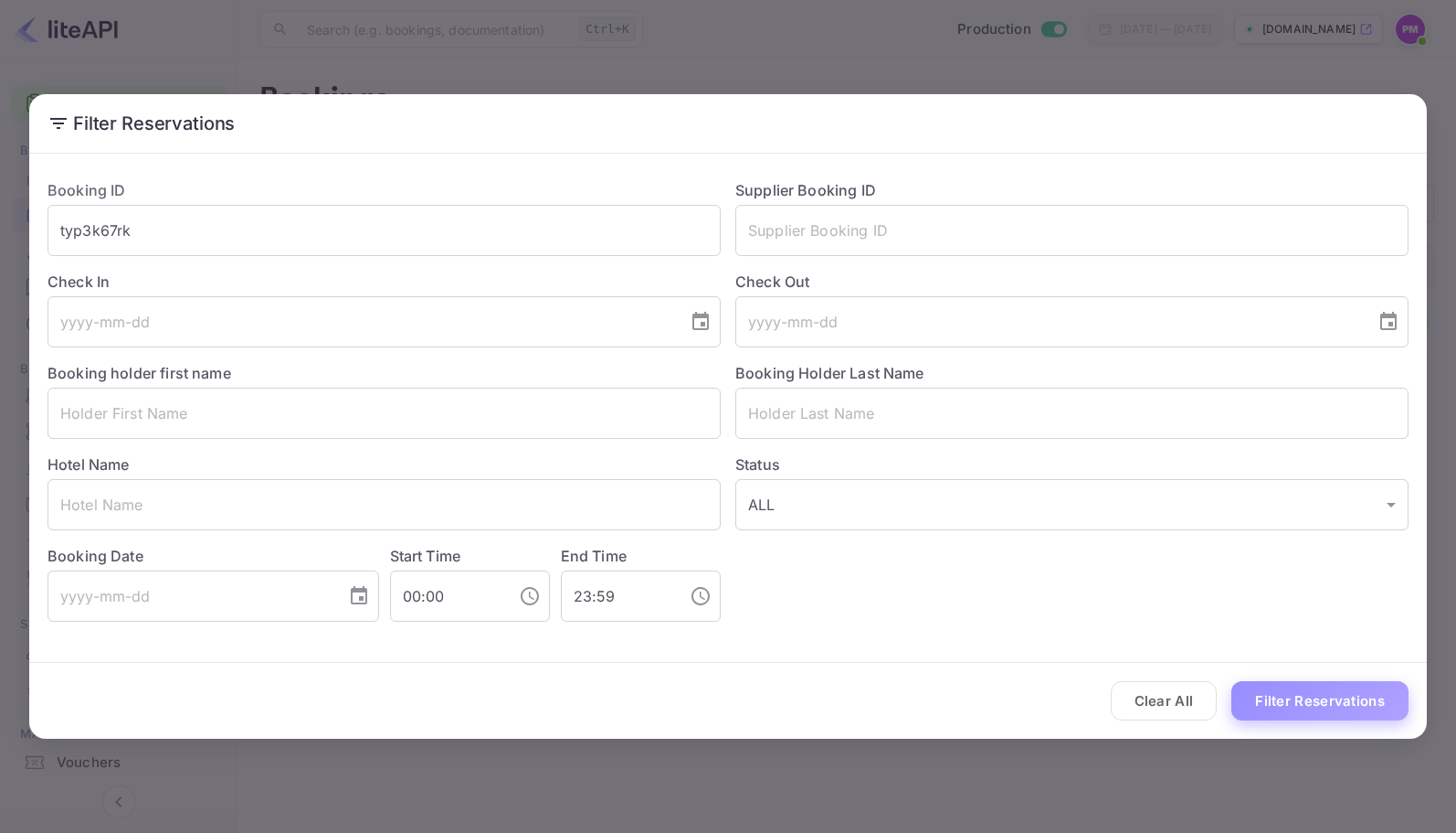
click at [1328, 702] on button "Filter Reservations" at bounding box center [1320, 701] width 177 height 40
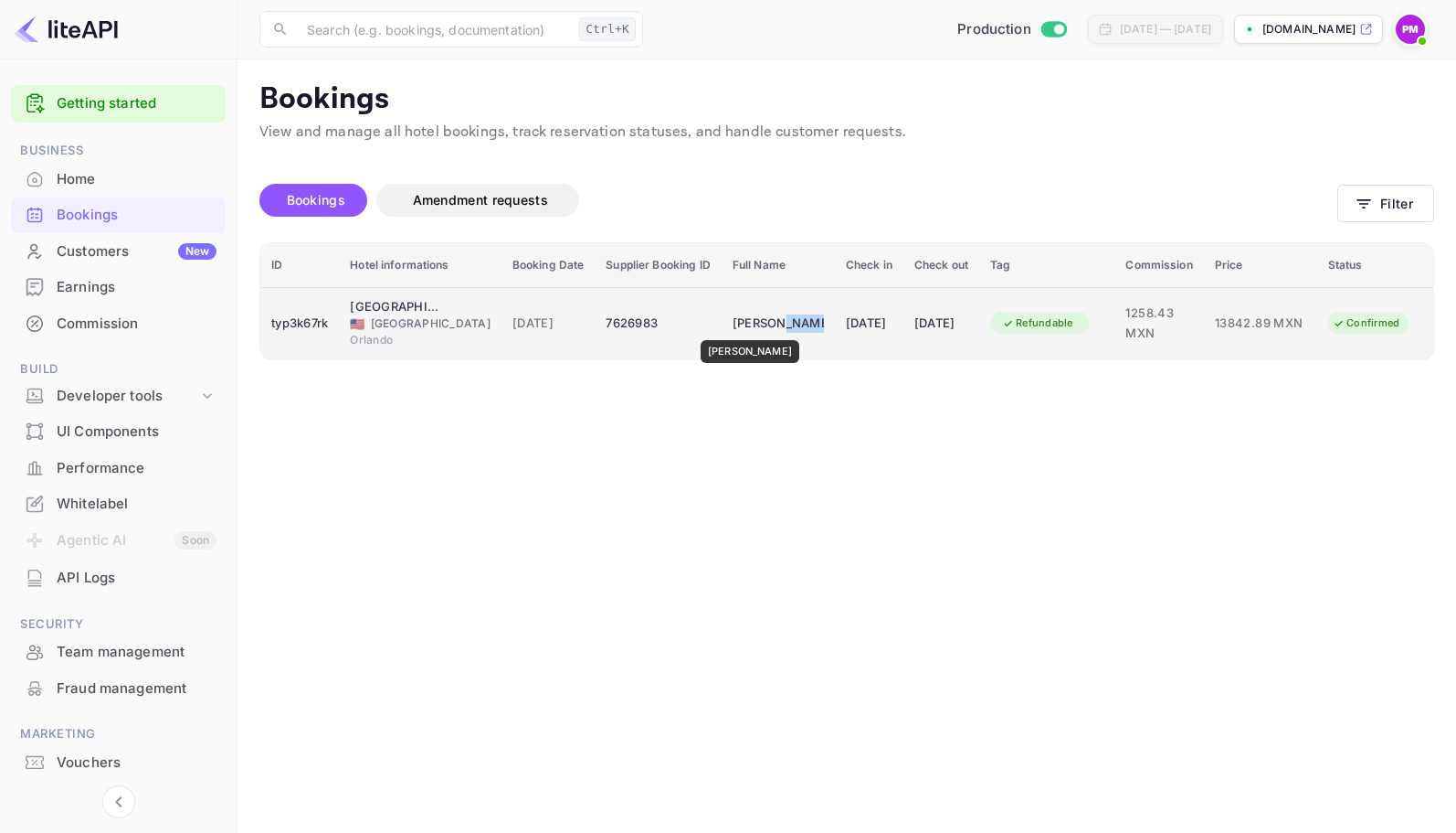
drag, startPoint x: 810, startPoint y: 328, endPoint x: 746, endPoint y: 327, distance: 64.0
click at [746, 327] on tr "typ3k67rk [GEOGRAPHIC_DATA] 🇺🇸 [GEOGRAPHIC_DATA] [GEOGRAPHIC_DATA] [DATE] 76269…" at bounding box center [847, 323] width 1173 height 73
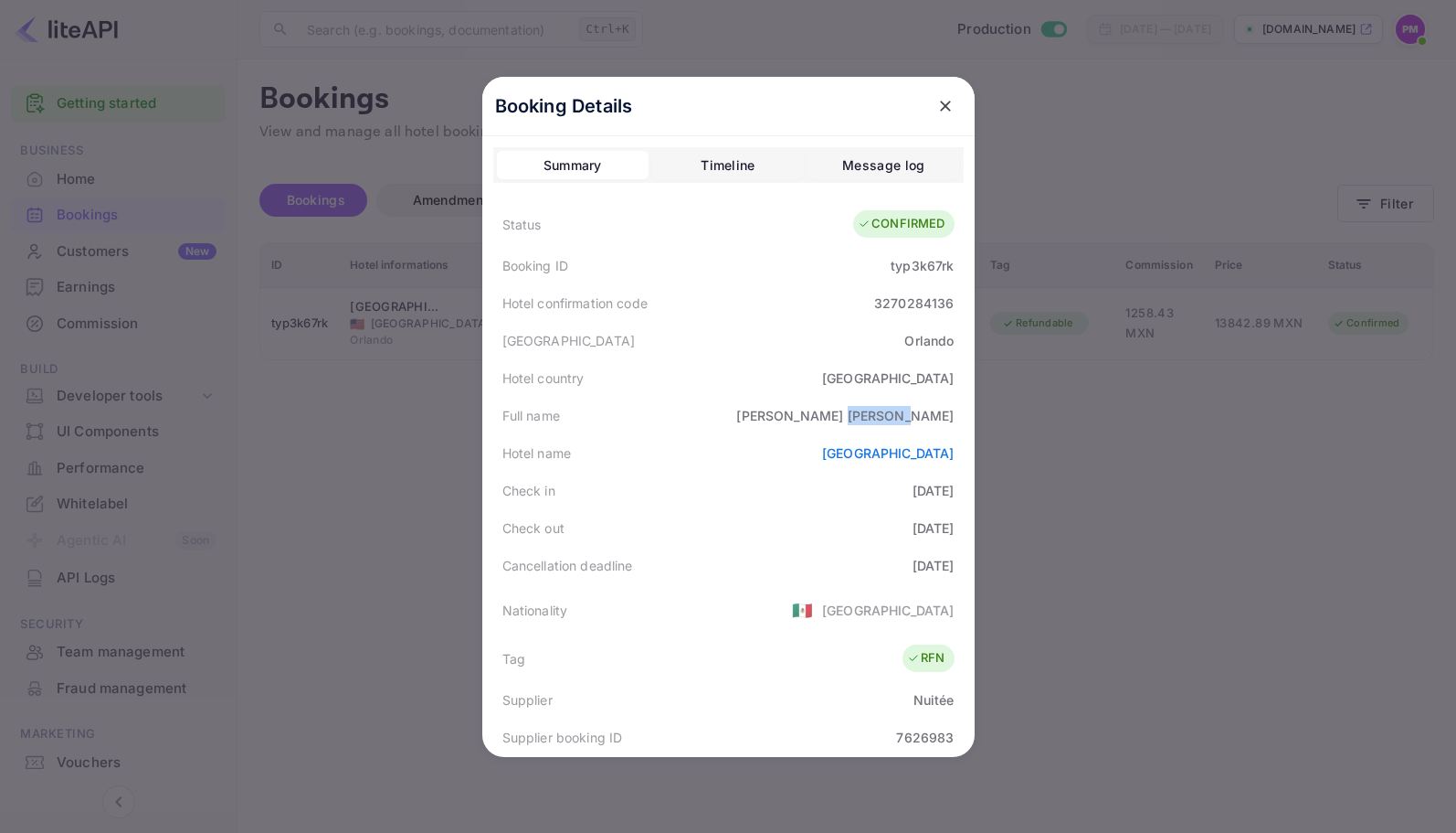
drag, startPoint x: 957, startPoint y: 413, endPoint x: 895, endPoint y: 415, distance: 62.0
click at [895, 415] on div "Booking Details Summary Timeline Message log Status CONFIRMED Booking ID typ3k6…" at bounding box center [728, 416] width 493 height 680
copy div "[PERSON_NAME]"
